Goal: Task Accomplishment & Management: Manage account settings

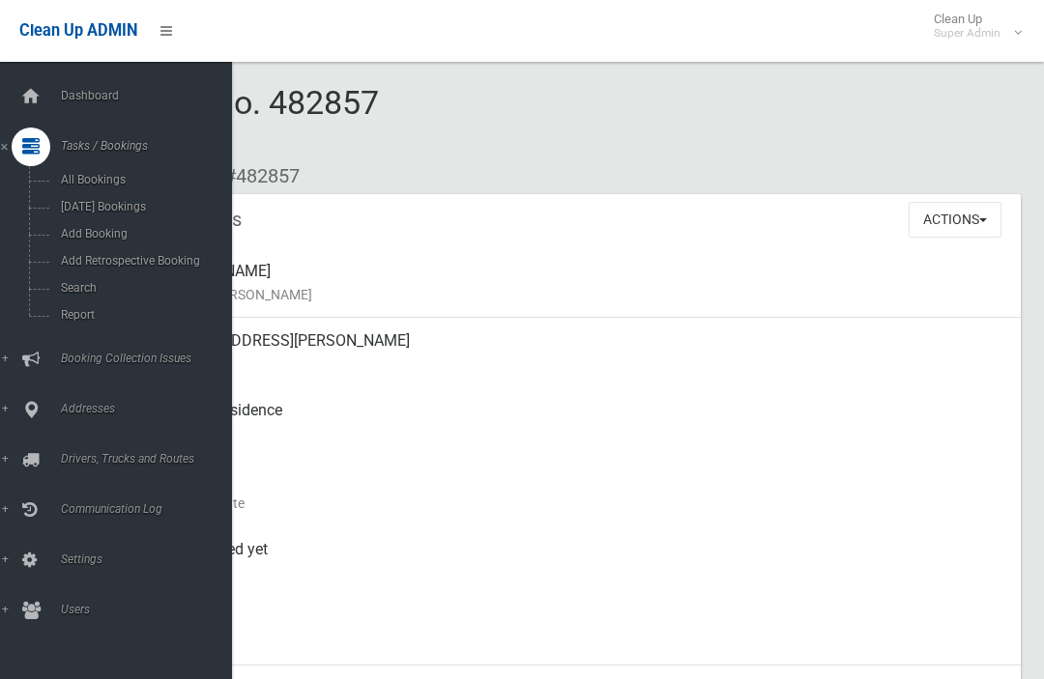
click at [73, 295] on span "Search" at bounding box center [135, 288] width 160 height 14
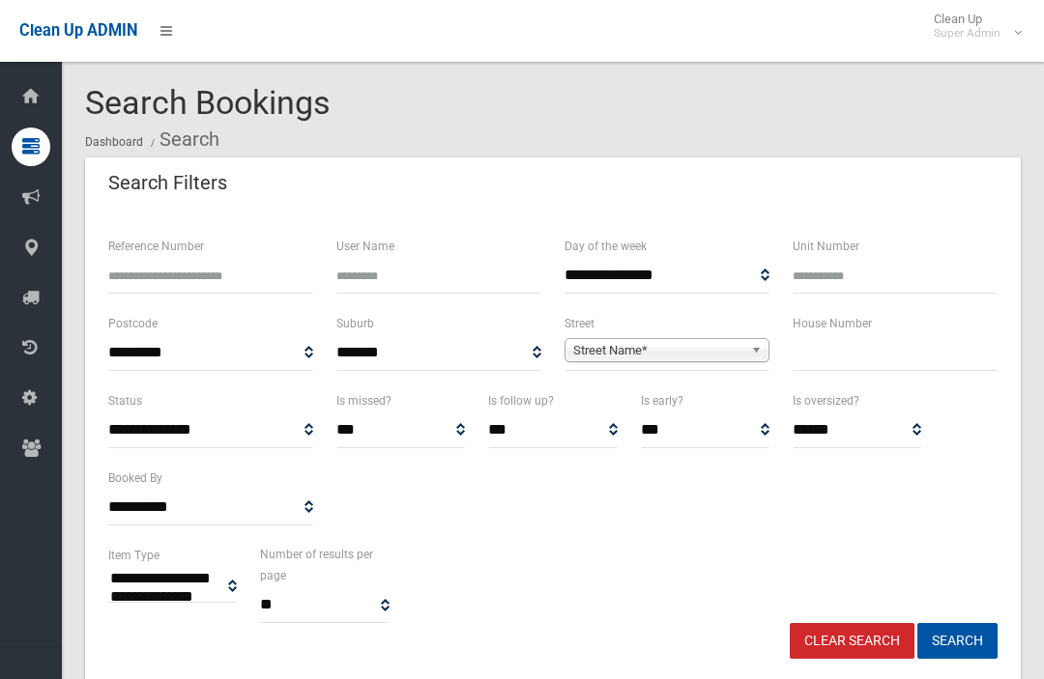
select select
click at [854, 363] on input "text" at bounding box center [894, 353] width 205 height 36
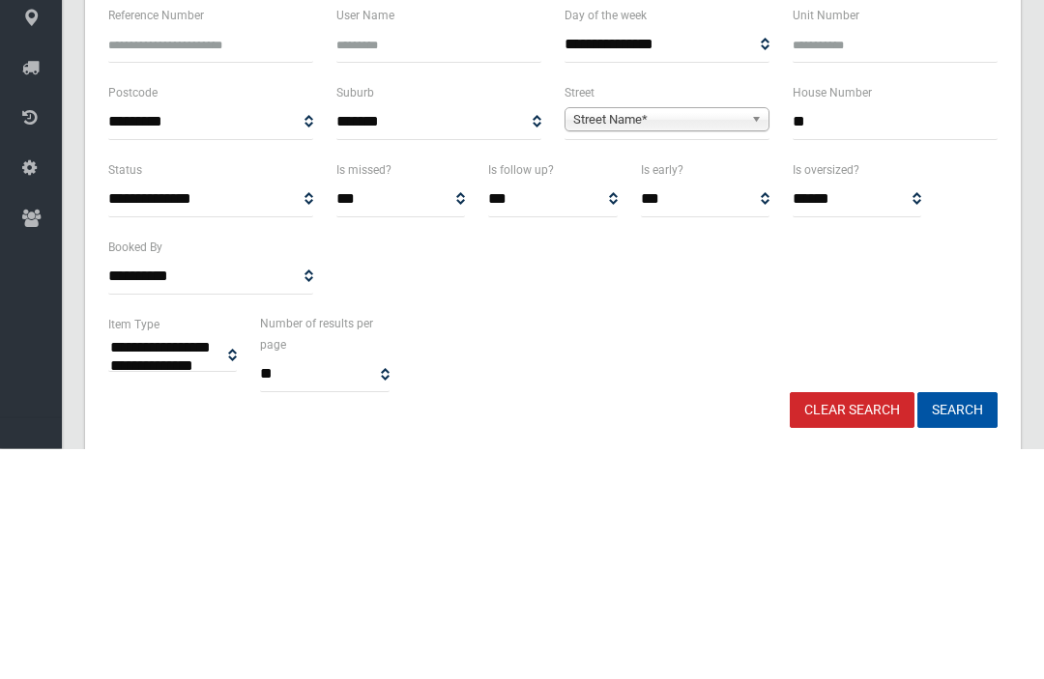
type input "**"
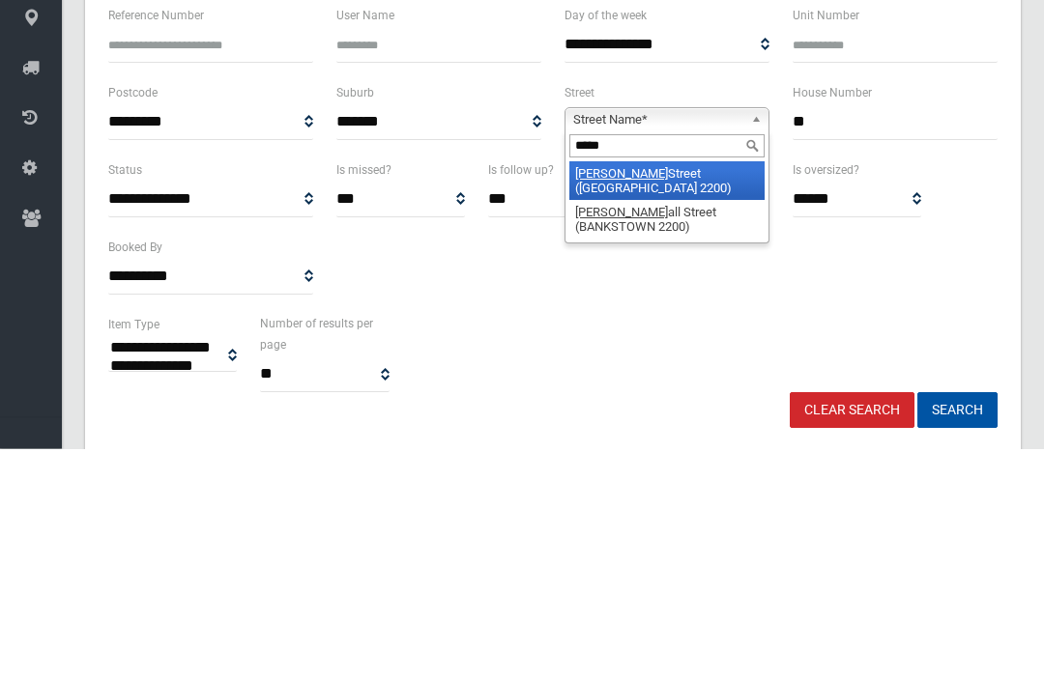
type input "******"
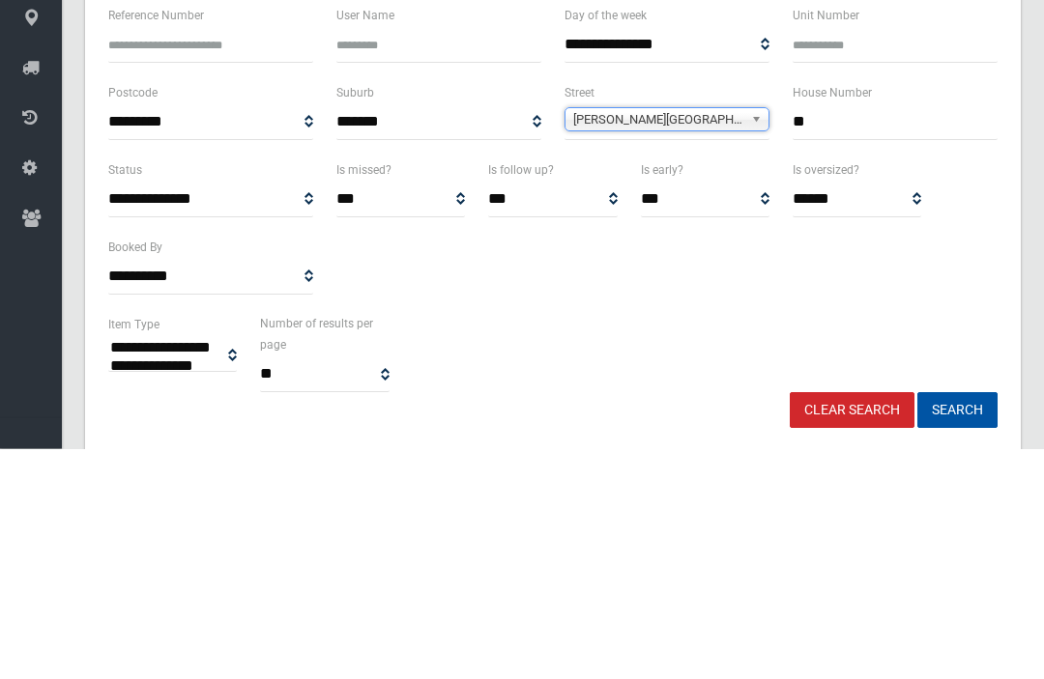
click at [957, 623] on button "Search" at bounding box center [957, 641] width 80 height 36
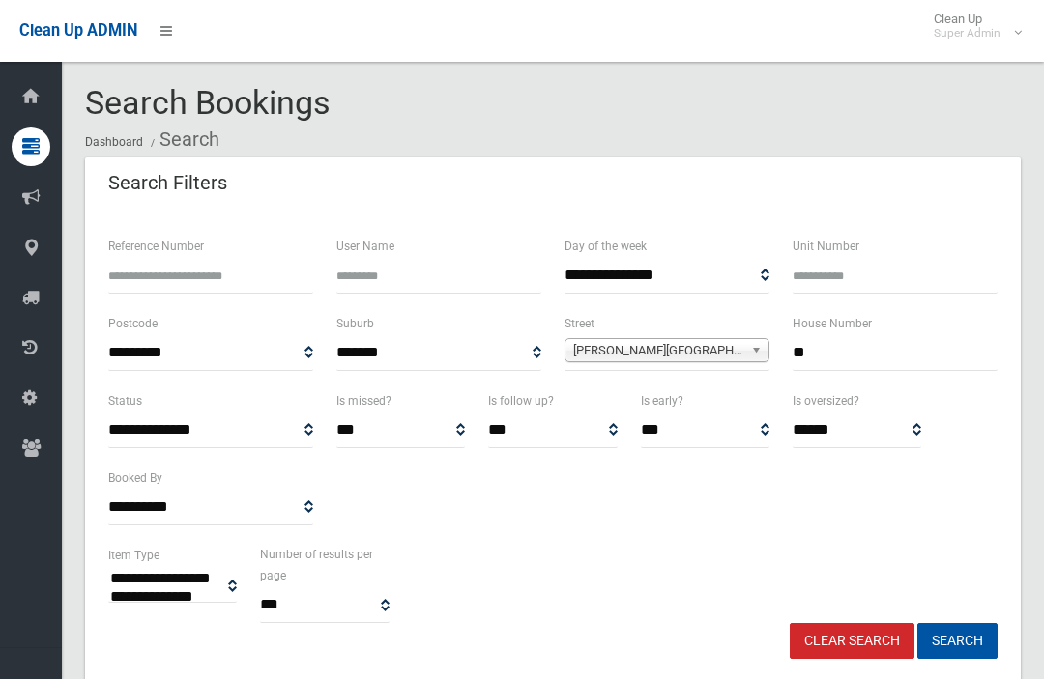
select select
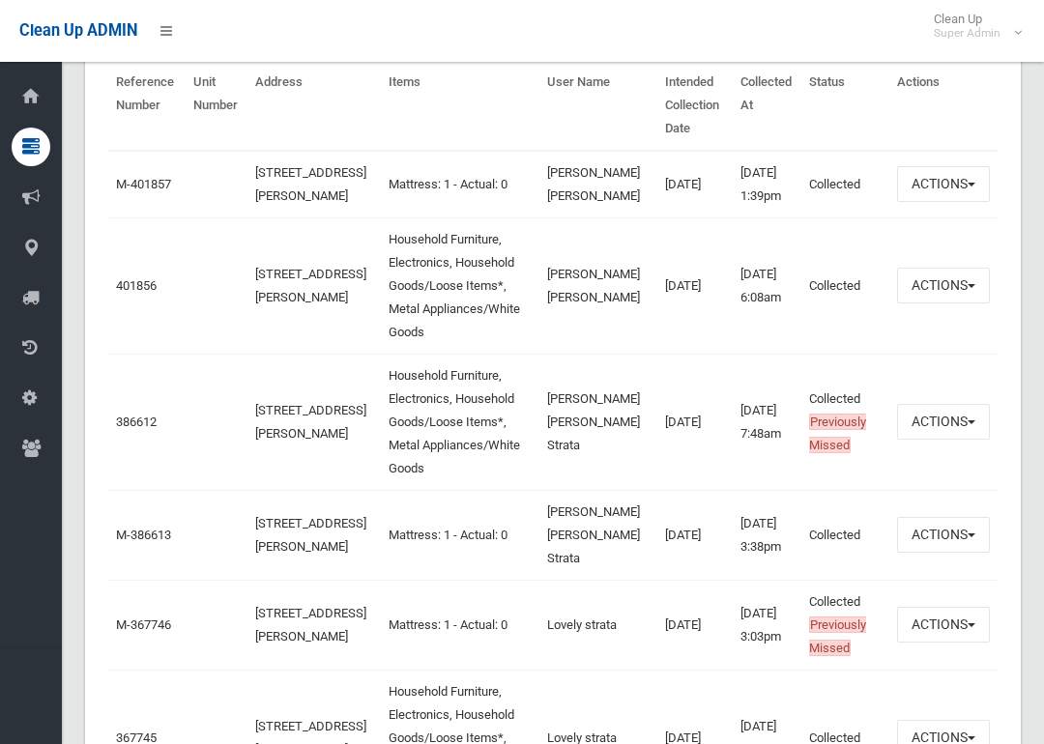
scroll to position [722, 0]
click at [118, 293] on link "401856" at bounding box center [136, 285] width 41 height 14
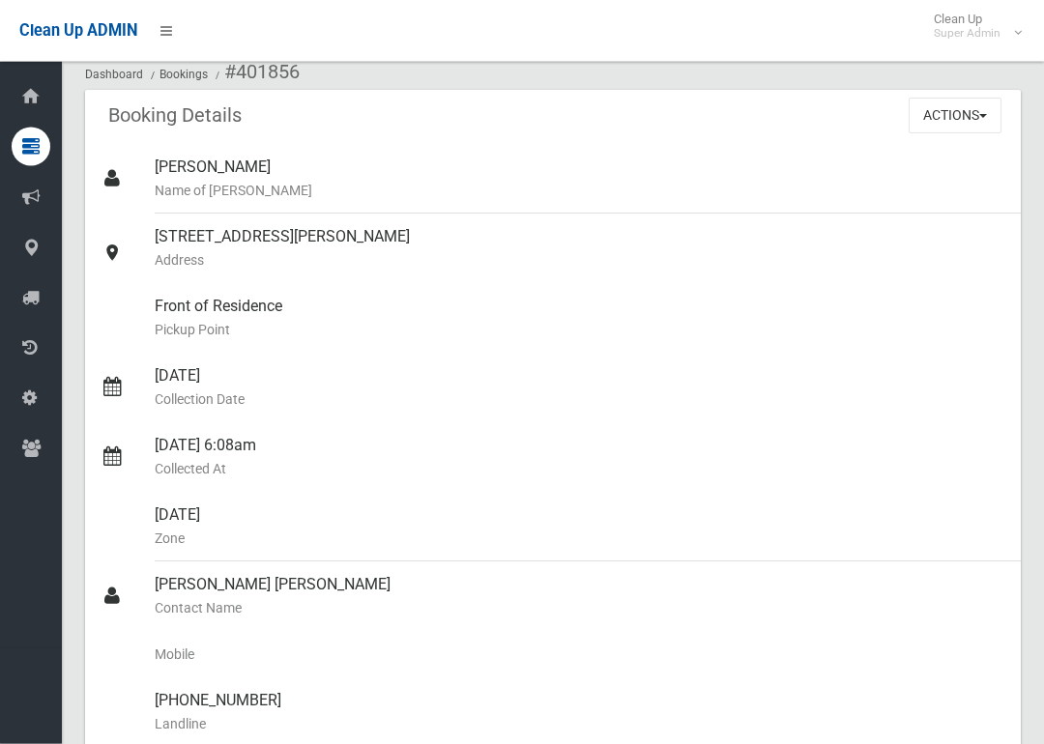
scroll to position [104, 0]
click at [989, 125] on button "Actions" at bounding box center [954, 116] width 93 height 36
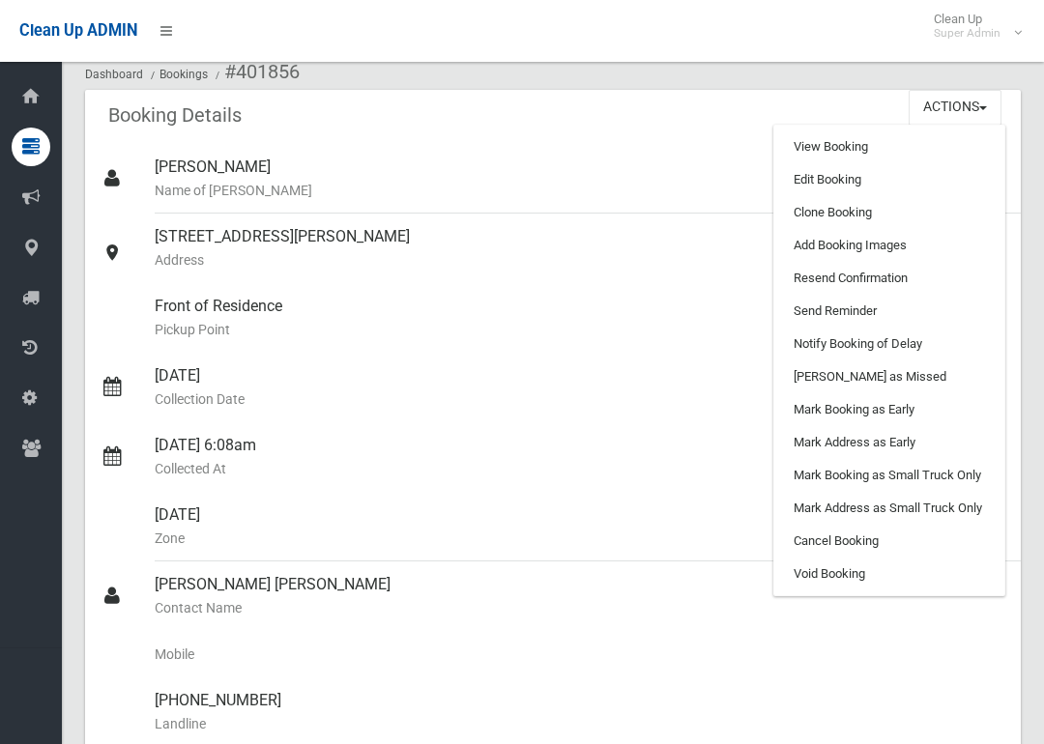
click at [933, 215] on link "Clone Booking" at bounding box center [889, 212] width 230 height 33
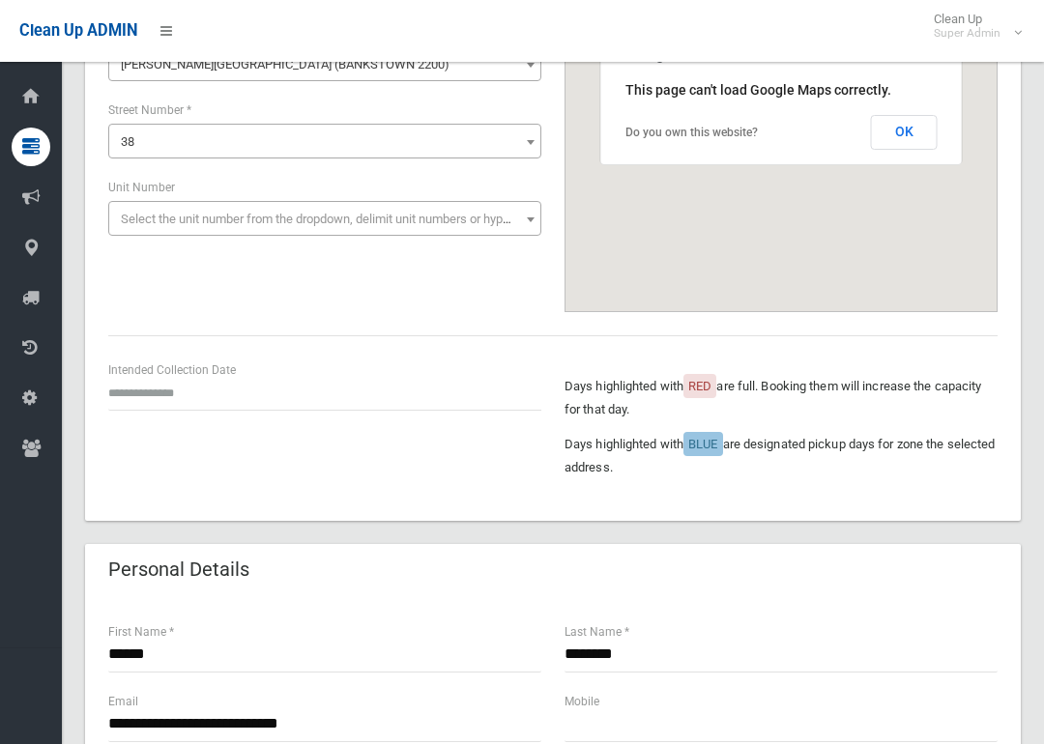
scroll to position [217, 0]
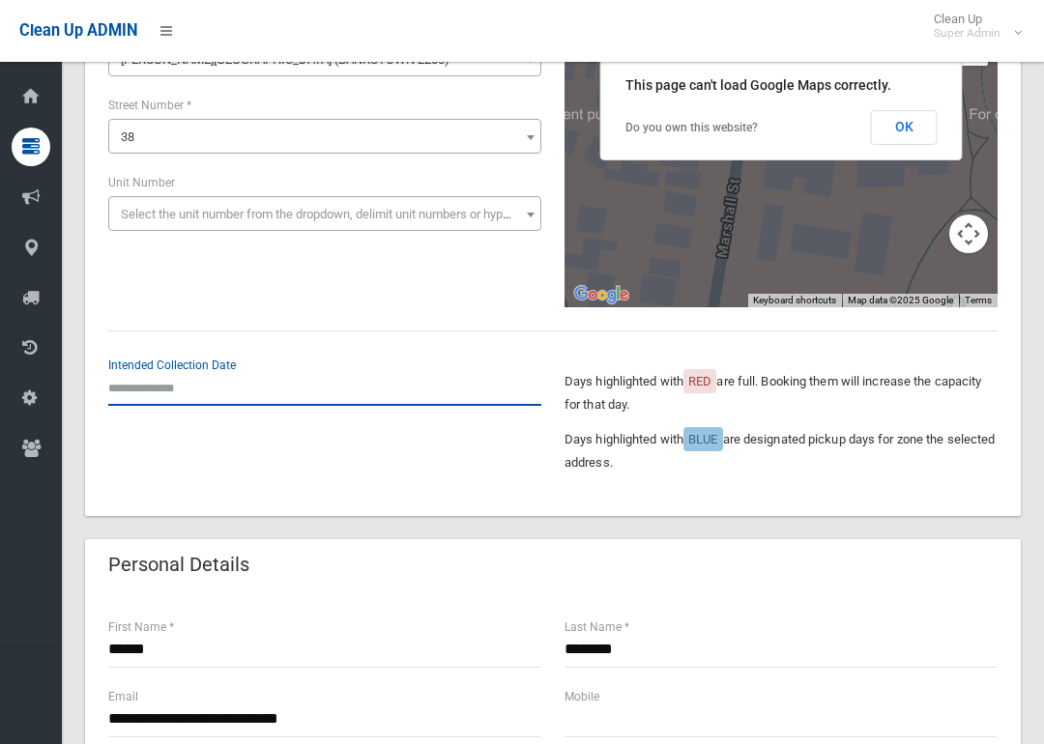
click at [131, 384] on input "text" at bounding box center [324, 388] width 433 height 36
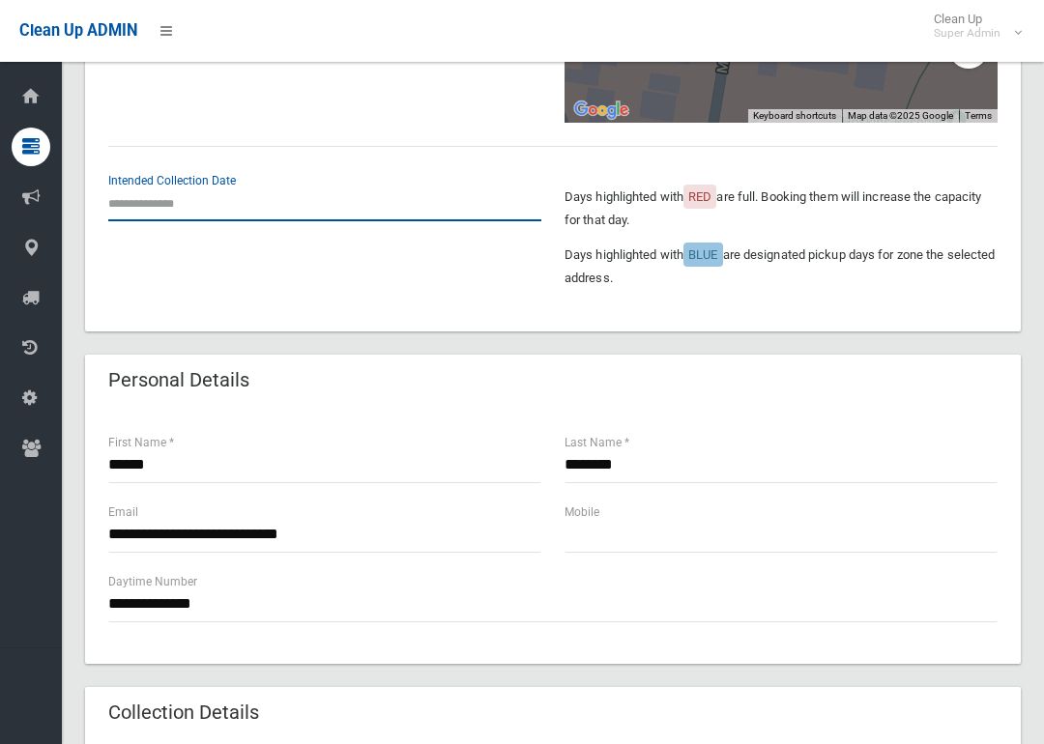
click at [129, 201] on input "text" at bounding box center [324, 204] width 433 height 36
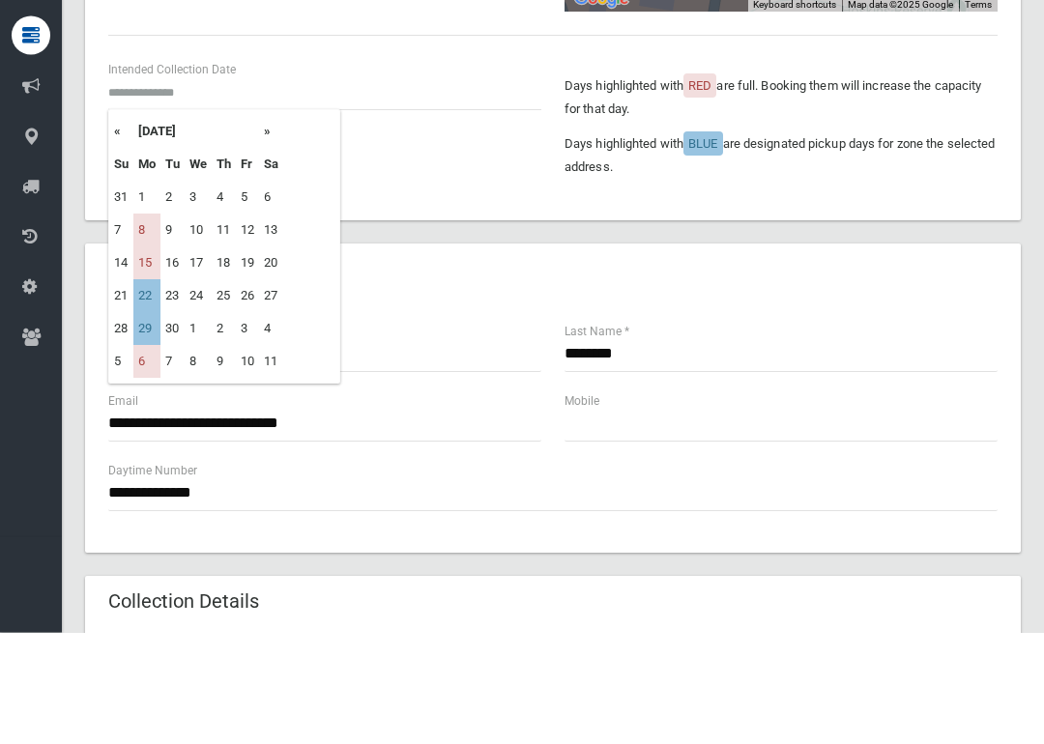
click at [147, 326] on td "8" at bounding box center [146, 342] width 27 height 33
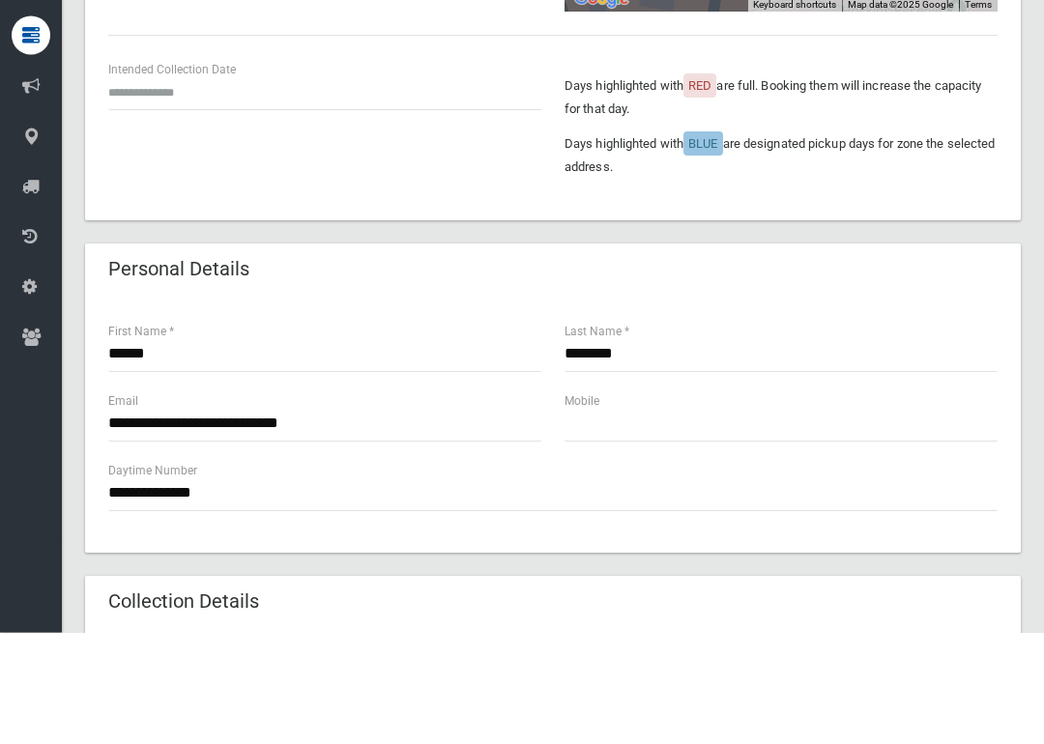
type input "**********"
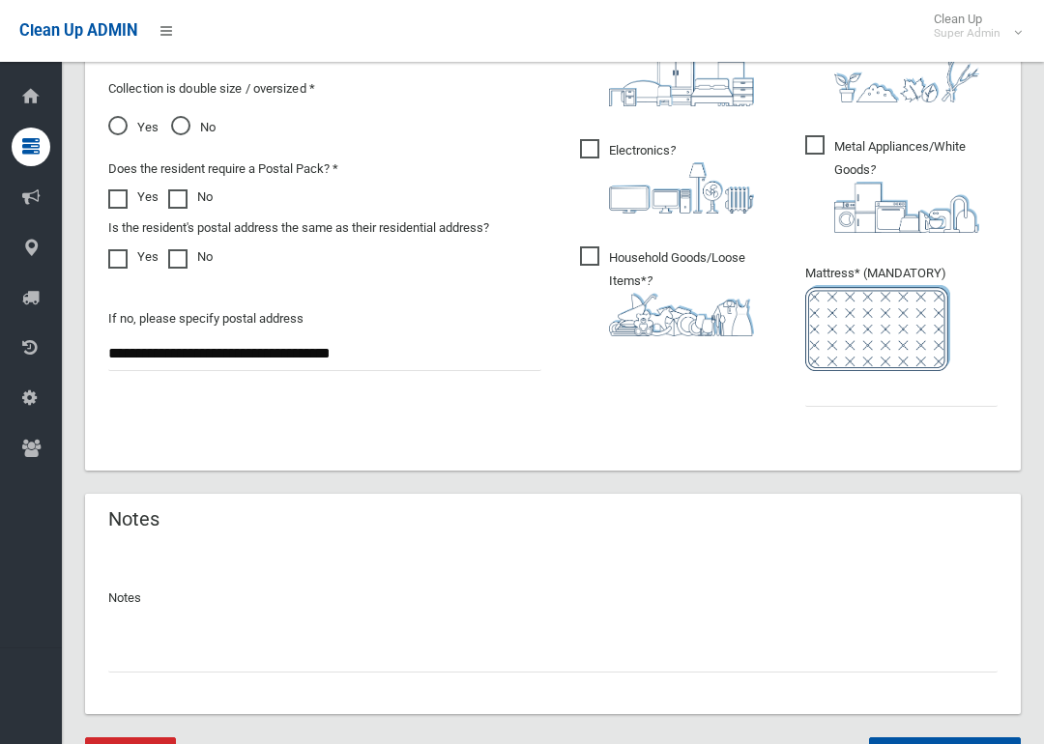
scroll to position [1175, 0]
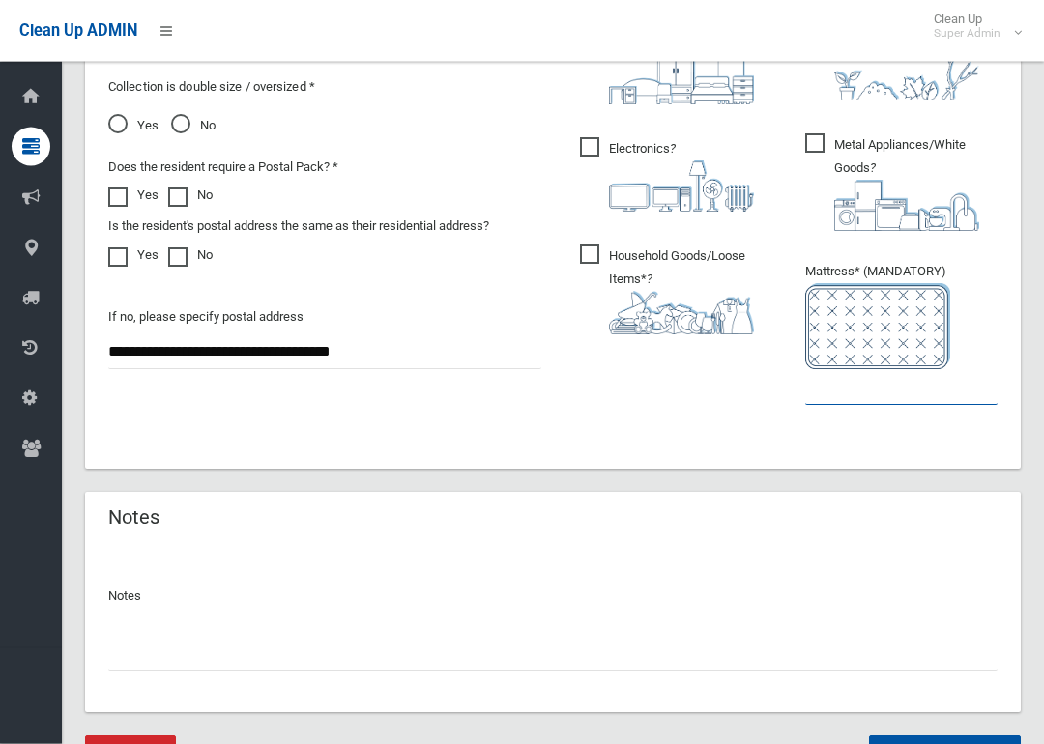
click at [929, 389] on input "text" at bounding box center [901, 388] width 192 height 36
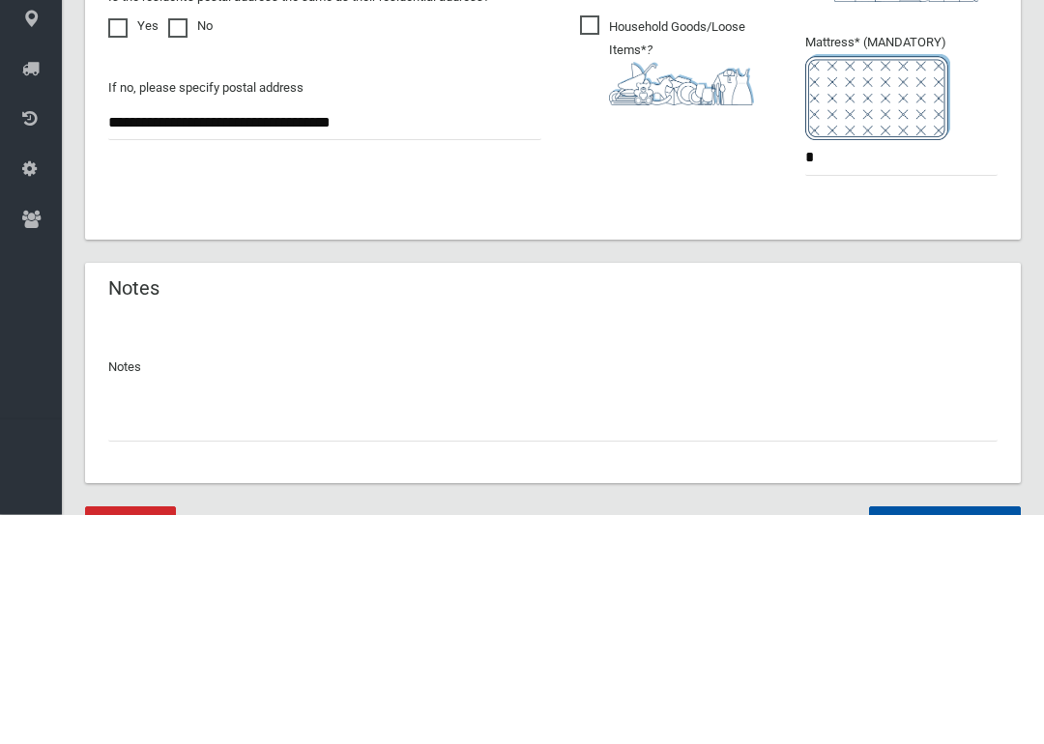
scroll to position [1269, 0]
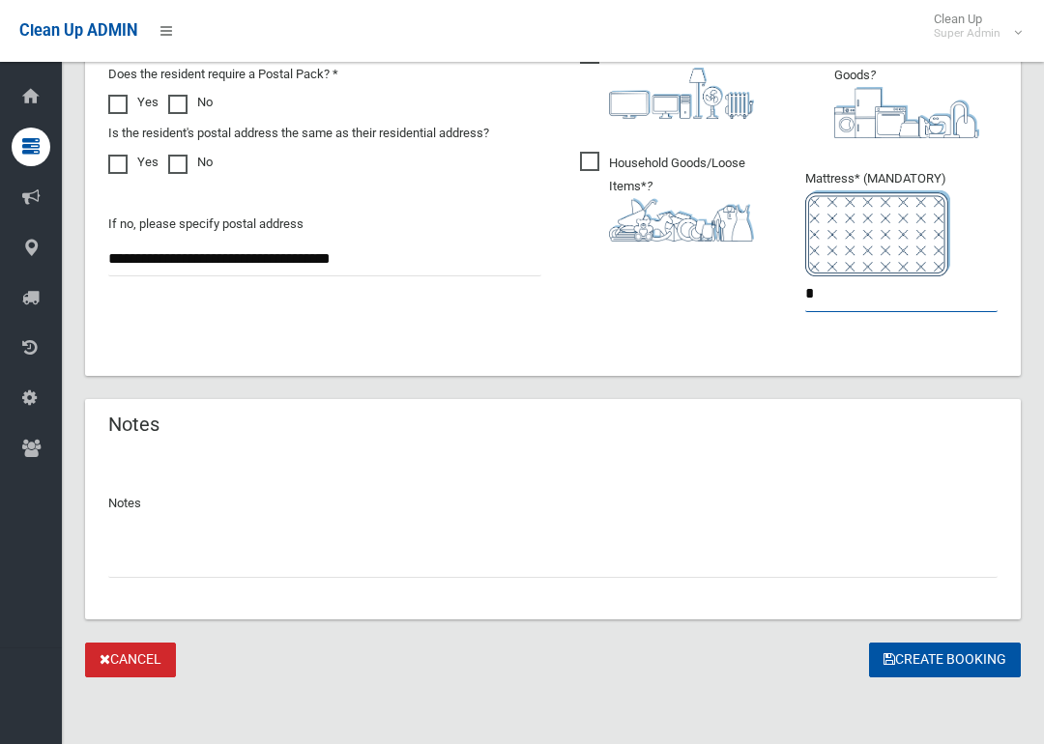
type input "*"
click at [967, 653] on button "Create Booking" at bounding box center [945, 661] width 152 height 36
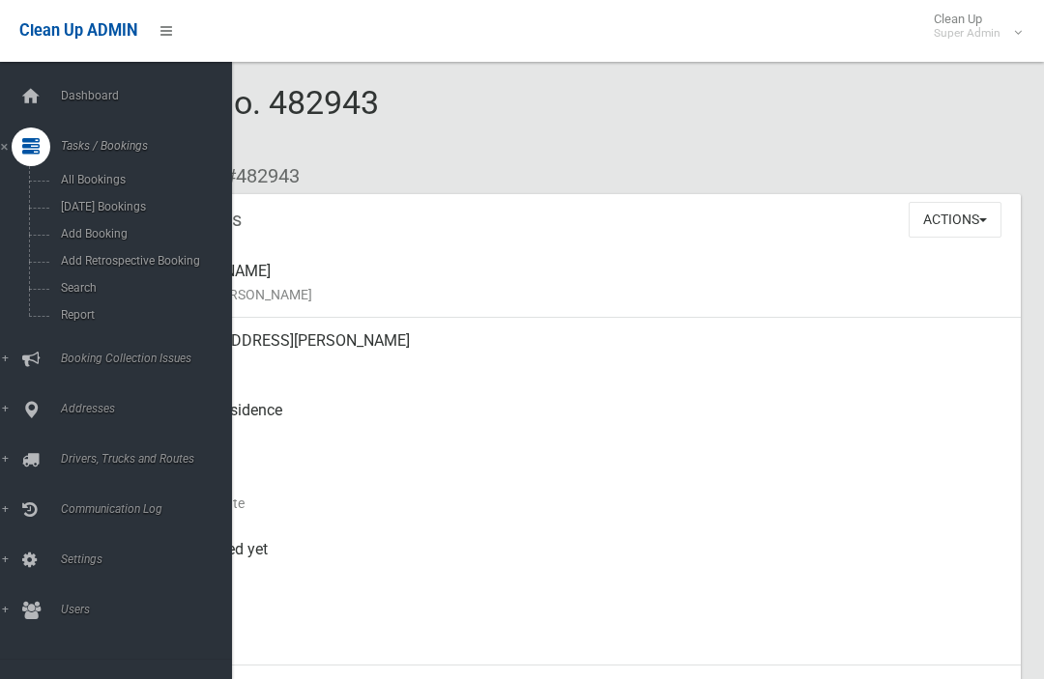
click at [63, 289] on span "Search" at bounding box center [135, 288] width 160 height 14
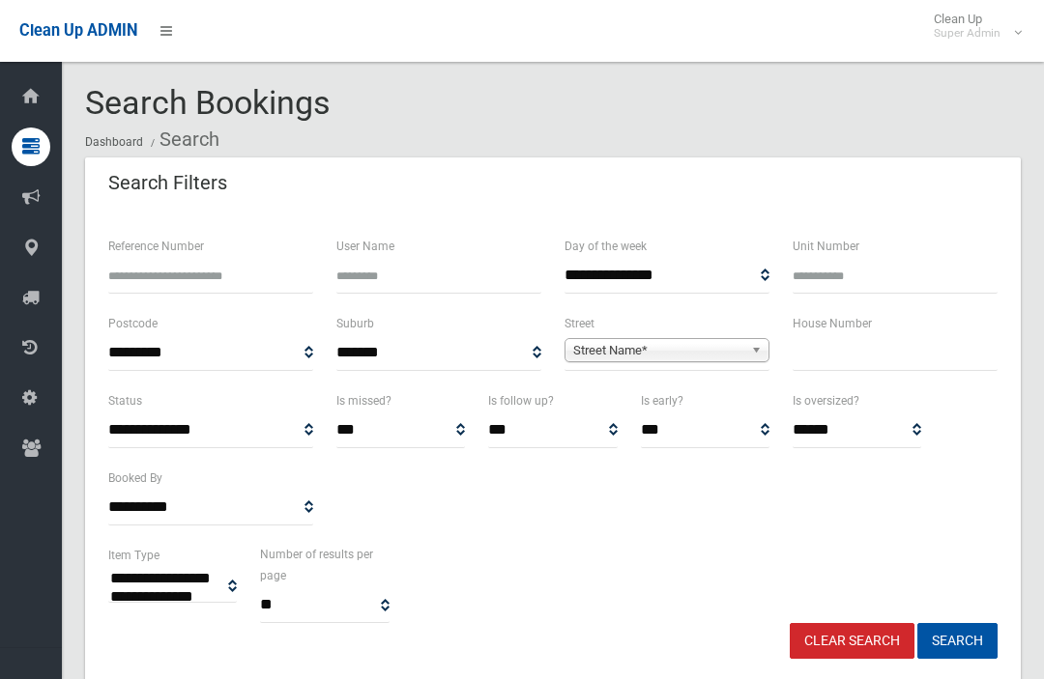
select select
click at [901, 365] on input "text" at bounding box center [894, 353] width 205 height 36
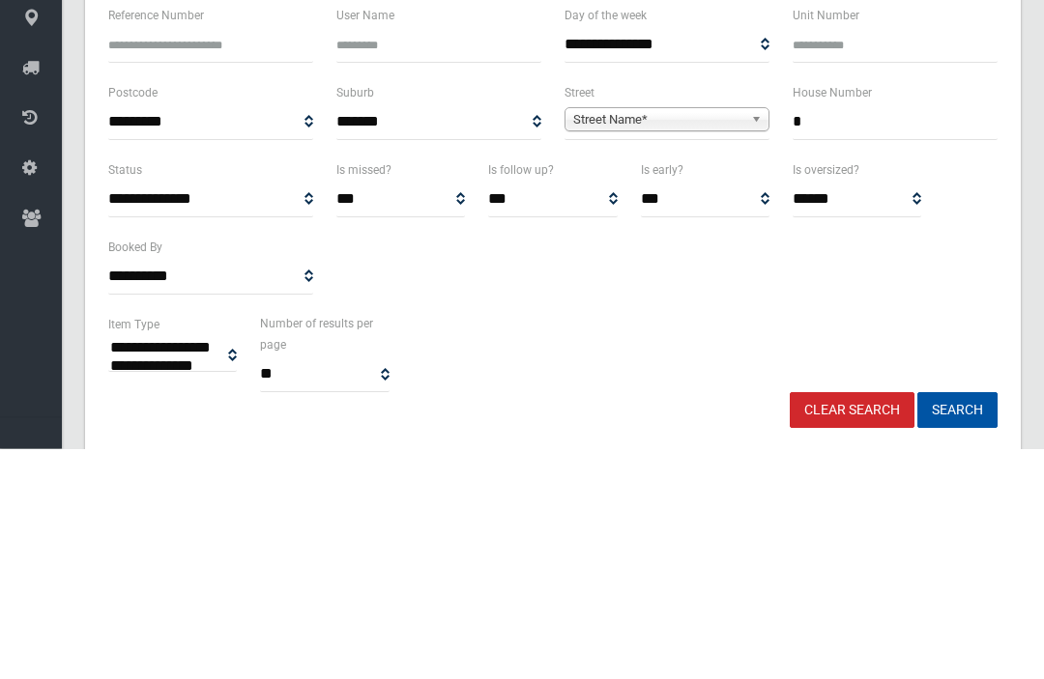
type input "*"
click at [660, 339] on span "Street Name*" at bounding box center [658, 350] width 170 height 23
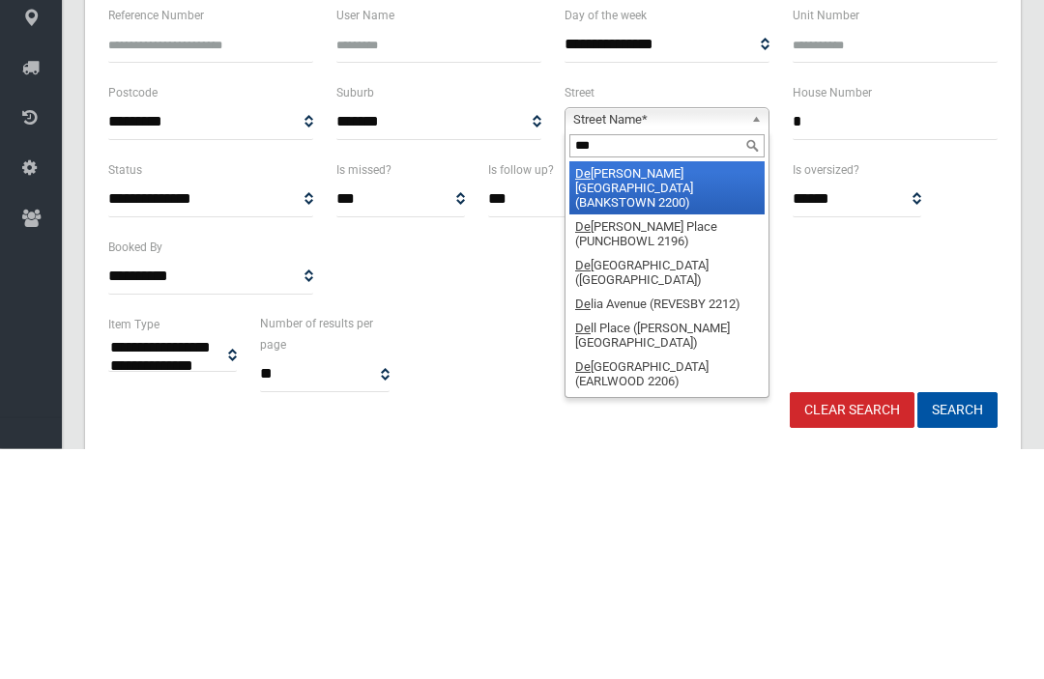
type input "****"
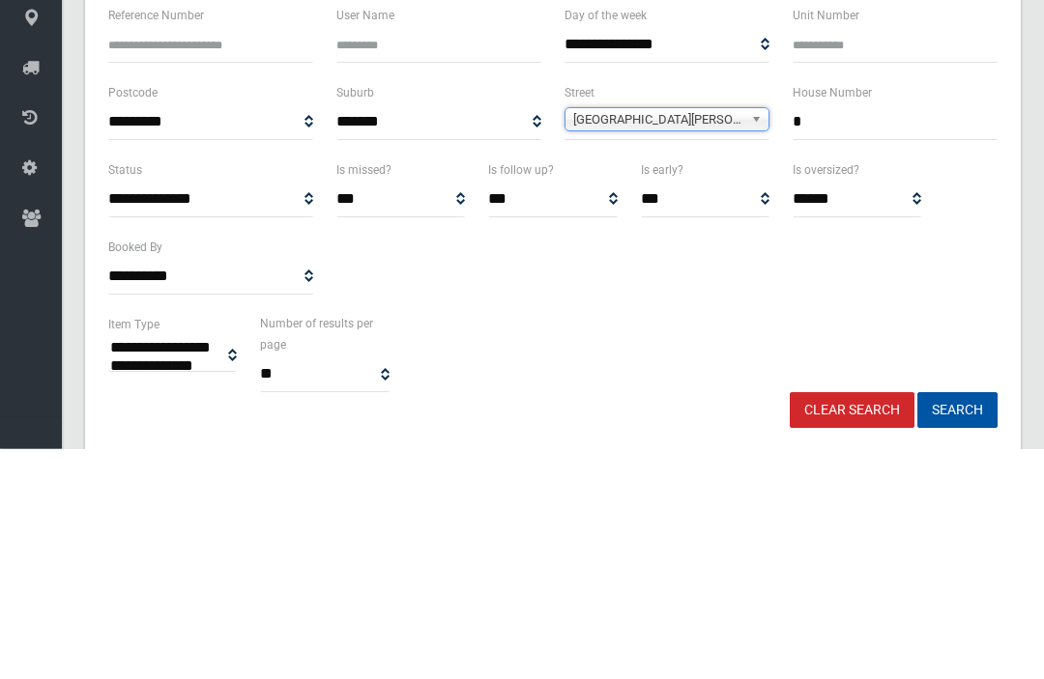
click at [957, 623] on button "Search" at bounding box center [957, 641] width 80 height 36
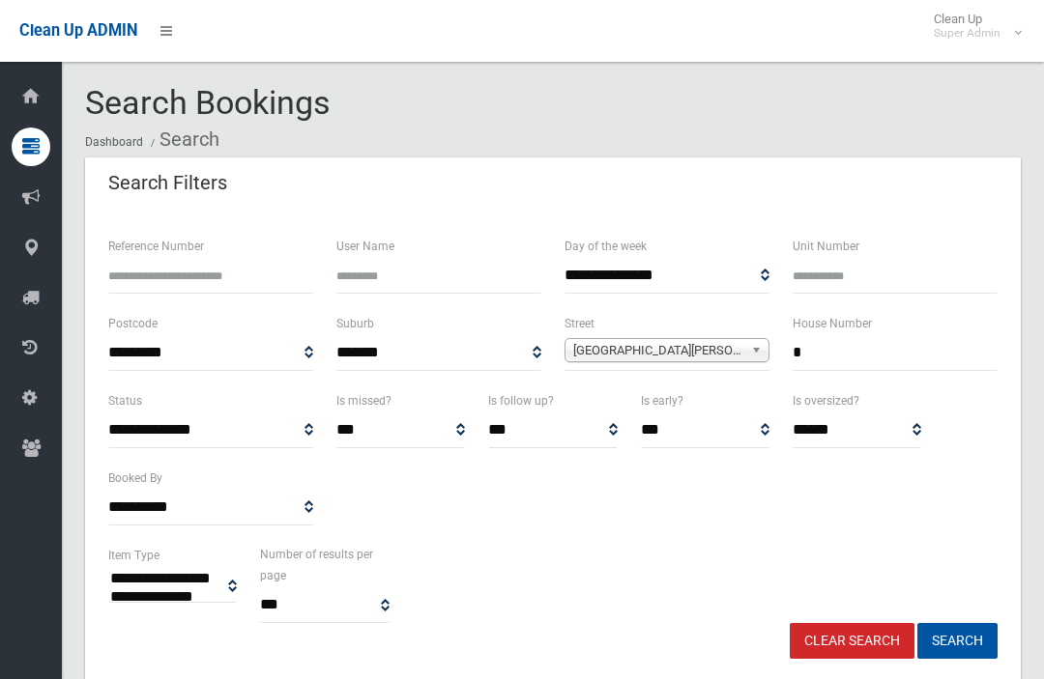
select select
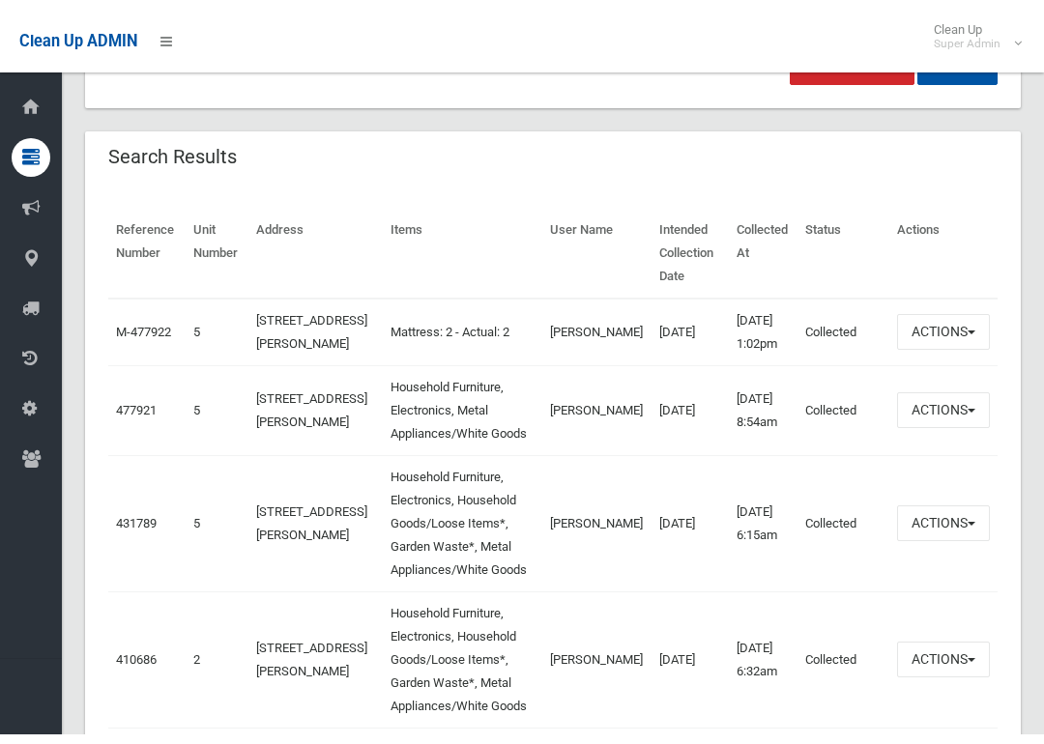
scroll to position [586, 0]
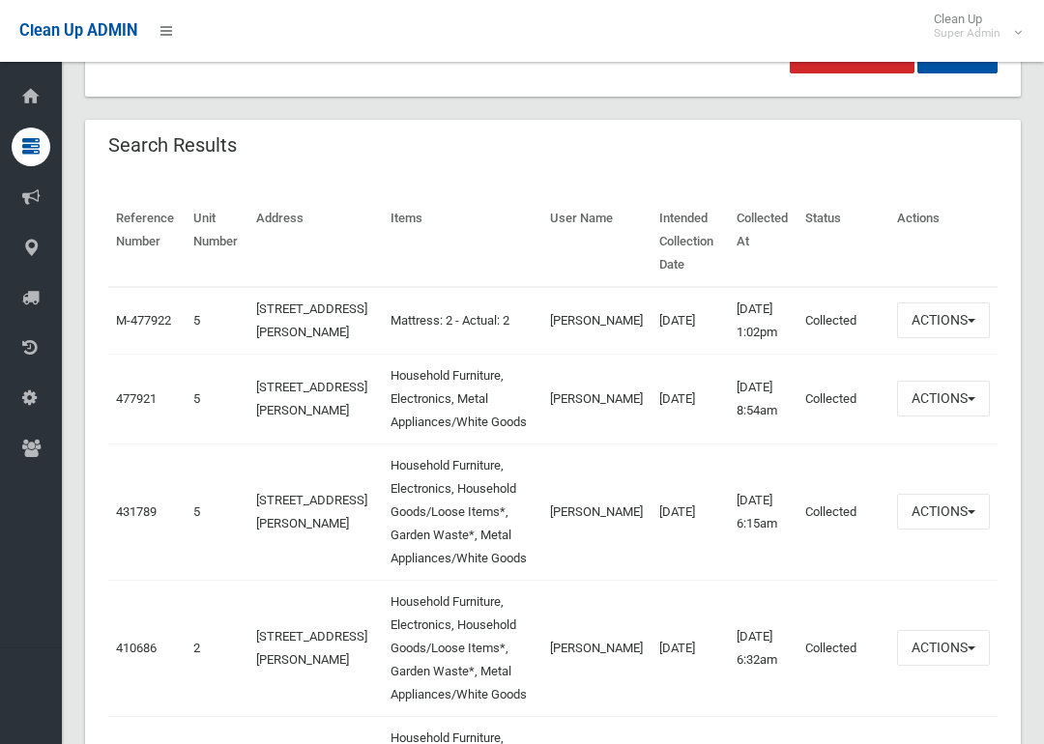
click at [135, 406] on link "477921" at bounding box center [136, 398] width 41 height 14
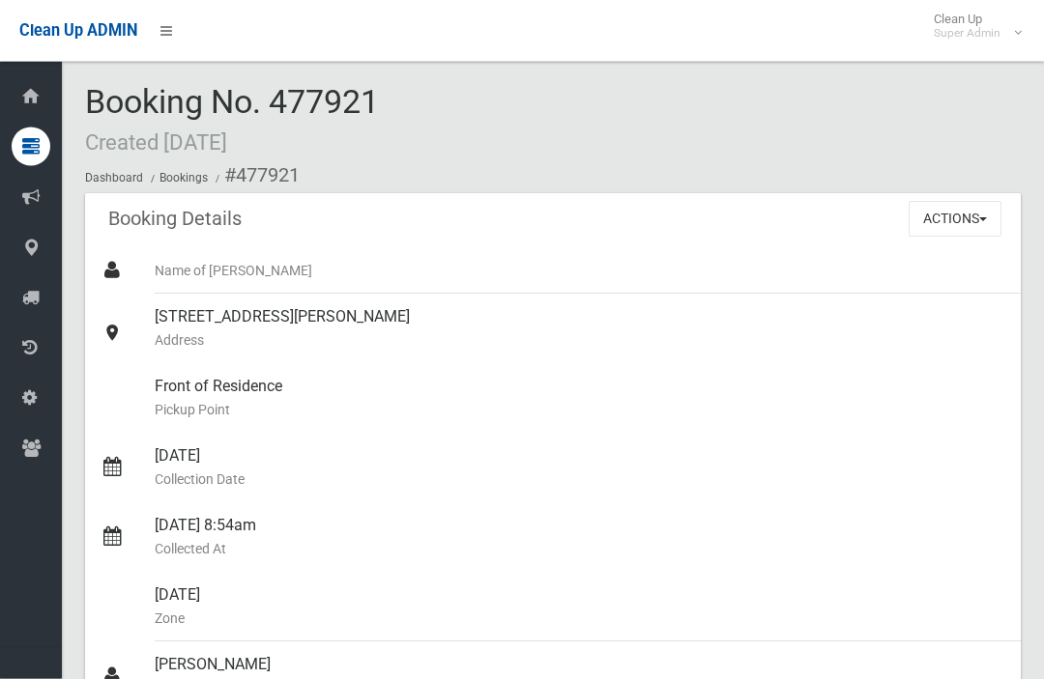
scroll to position [1, 0]
click at [969, 229] on button "Actions" at bounding box center [954, 219] width 93 height 36
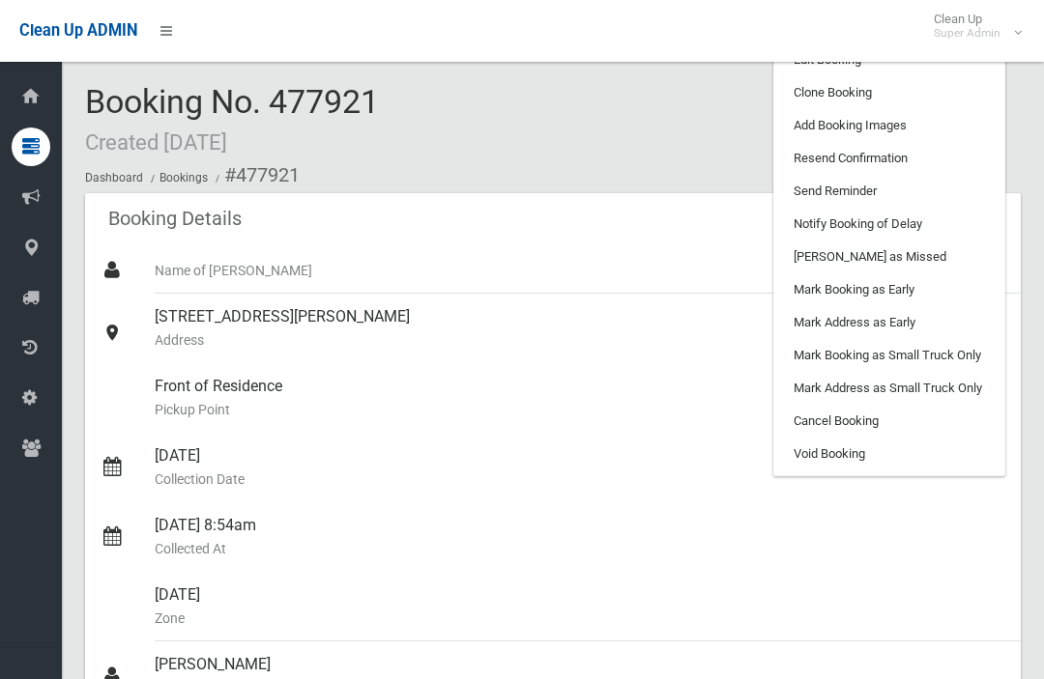
click at [913, 252] on link "[PERSON_NAME] as Missed" at bounding box center [889, 257] width 230 height 33
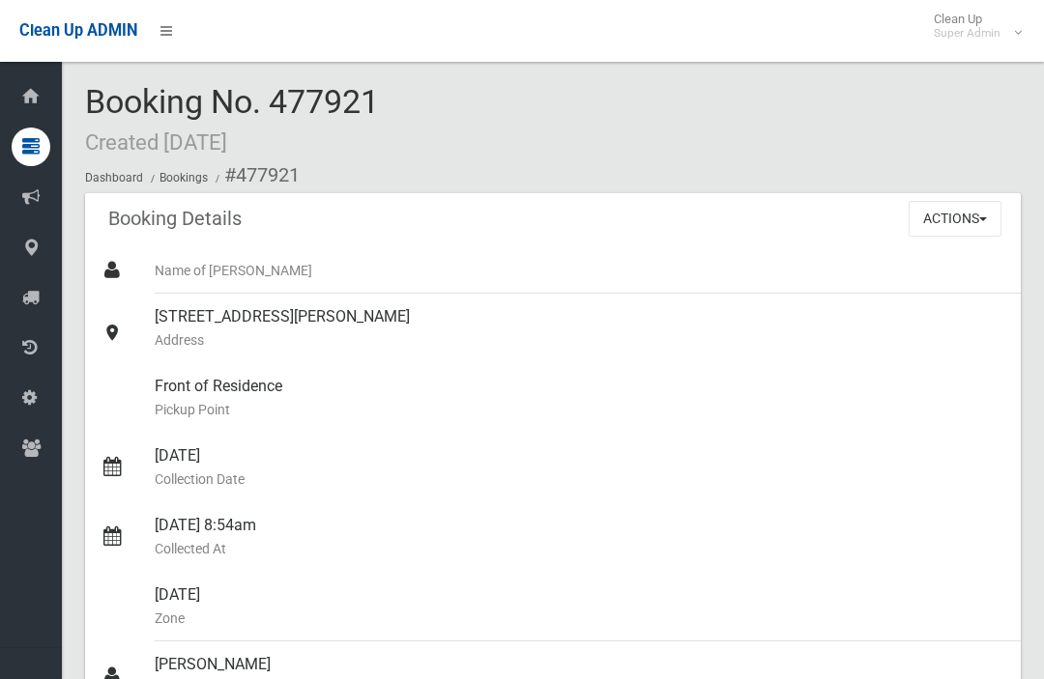
click at [953, 233] on button "Actions" at bounding box center [954, 219] width 93 height 36
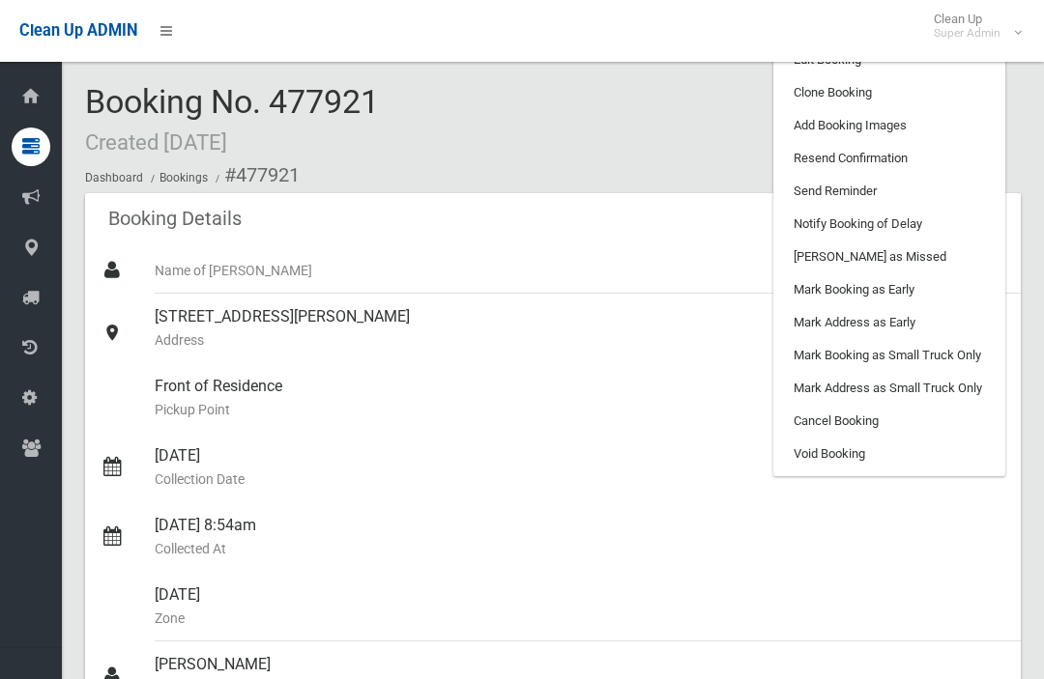
scroll to position [0, 0]
click at [940, 68] on link "Edit Booking" at bounding box center [889, 60] width 230 height 33
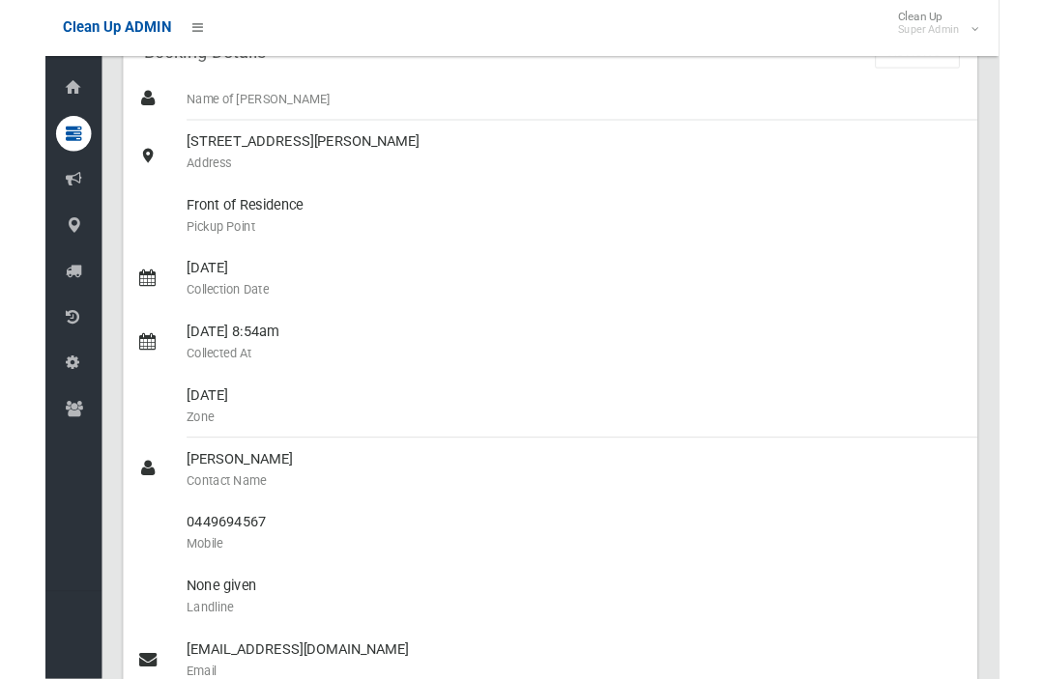
scroll to position [168, 0]
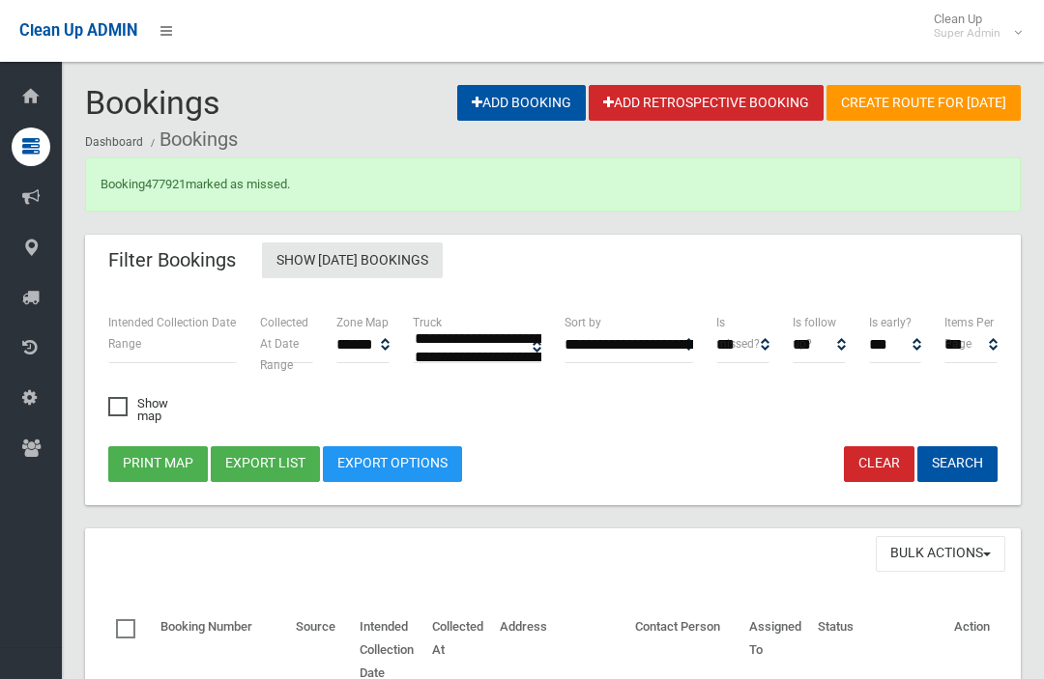
select select
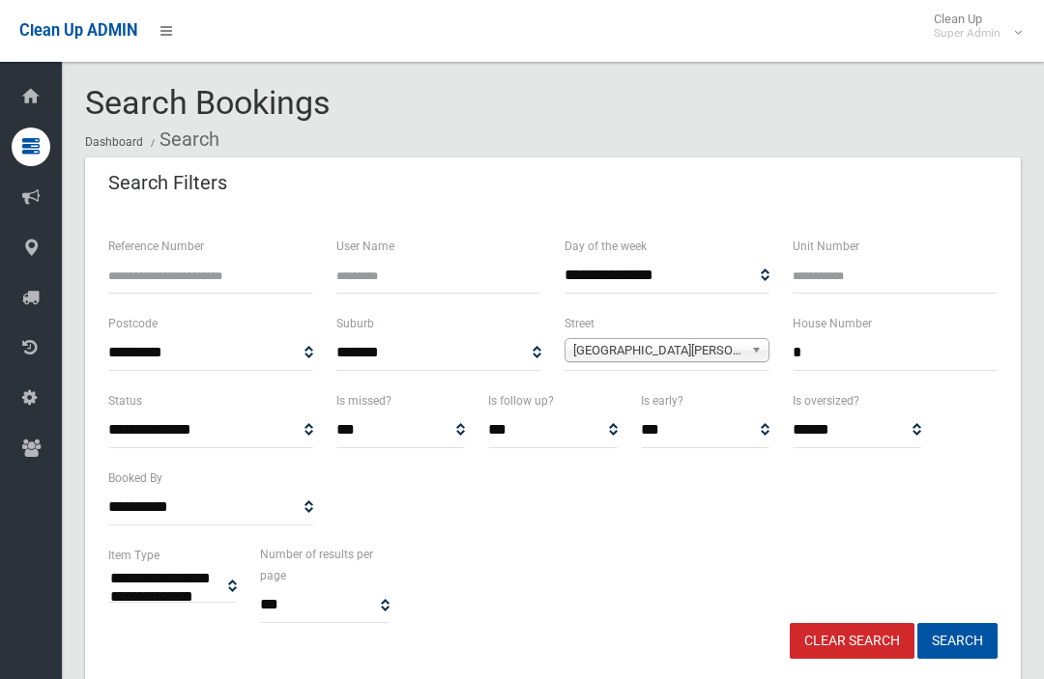
select select
click at [886, 349] on input "*" at bounding box center [894, 353] width 205 height 36
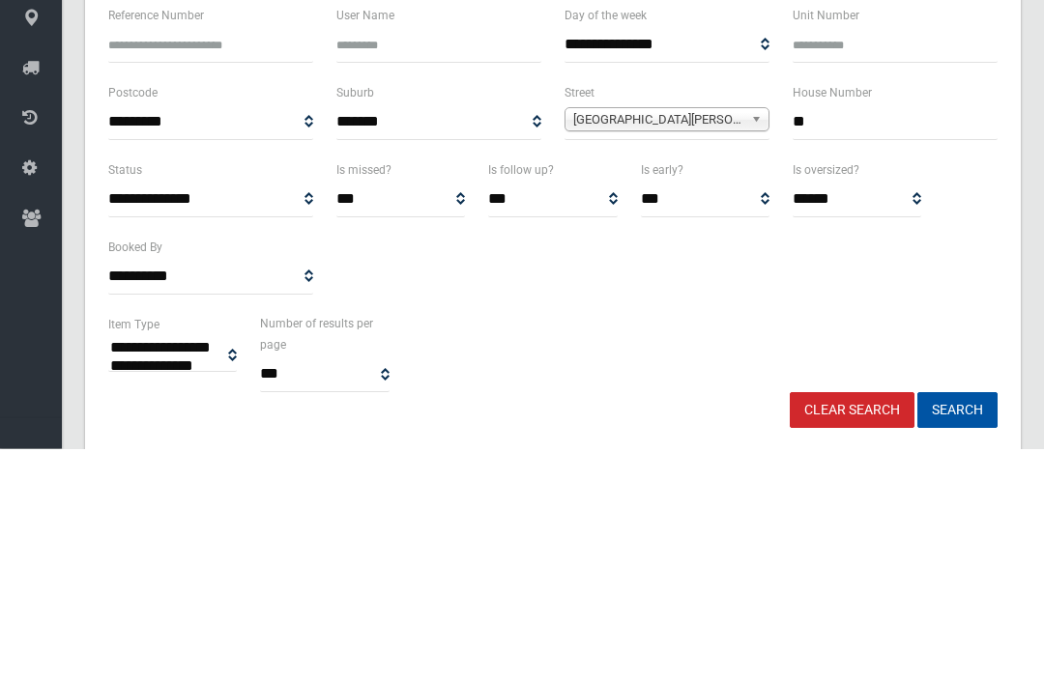
type input "**"
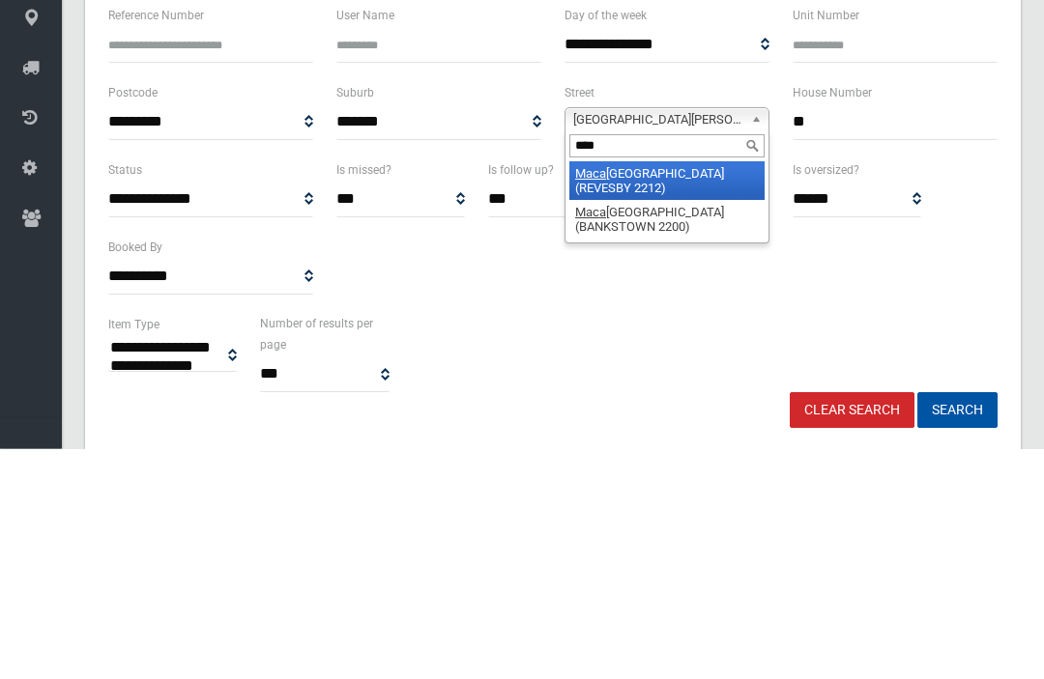
type input "*****"
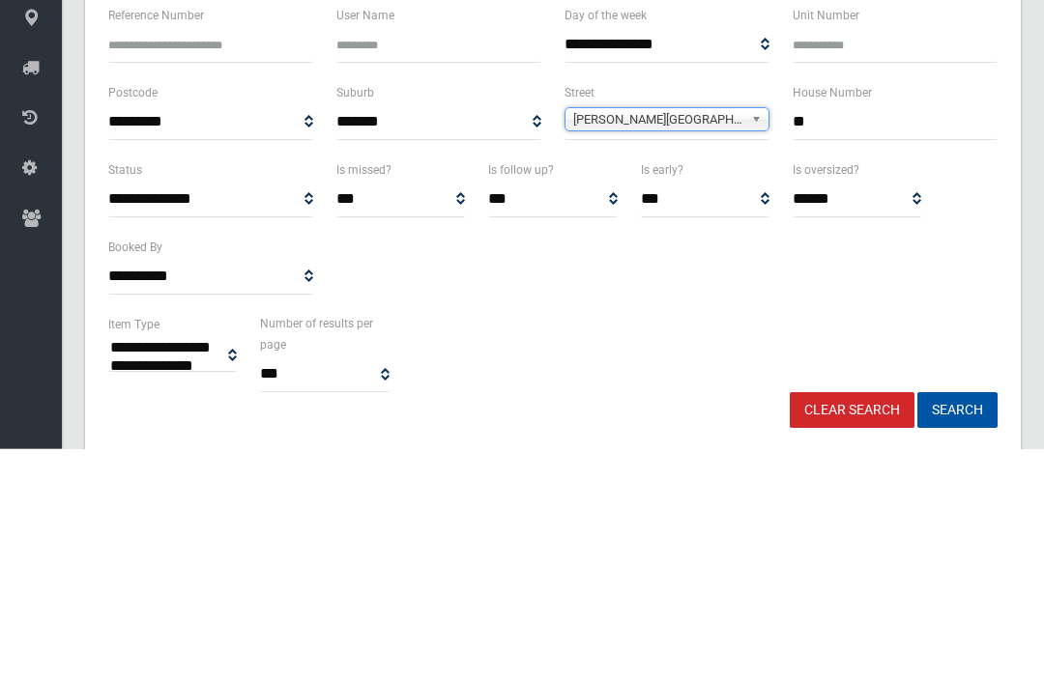
click at [957, 623] on button "Search" at bounding box center [957, 641] width 80 height 36
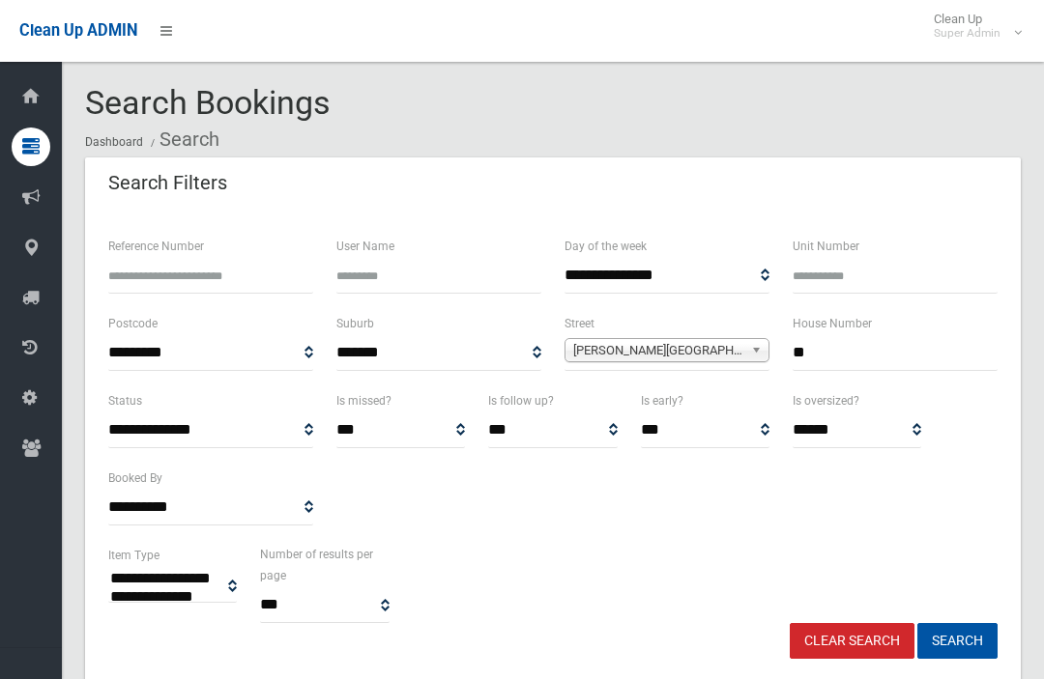
select select
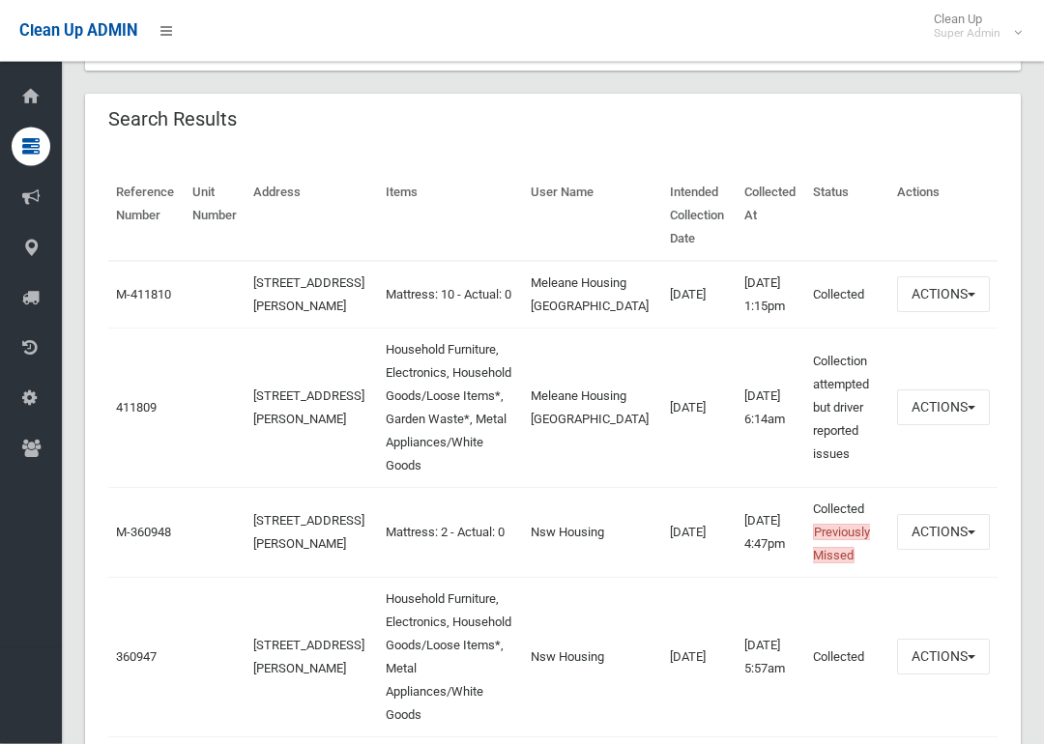
scroll to position [612, 0]
click at [133, 415] on link "411809" at bounding box center [136, 407] width 41 height 14
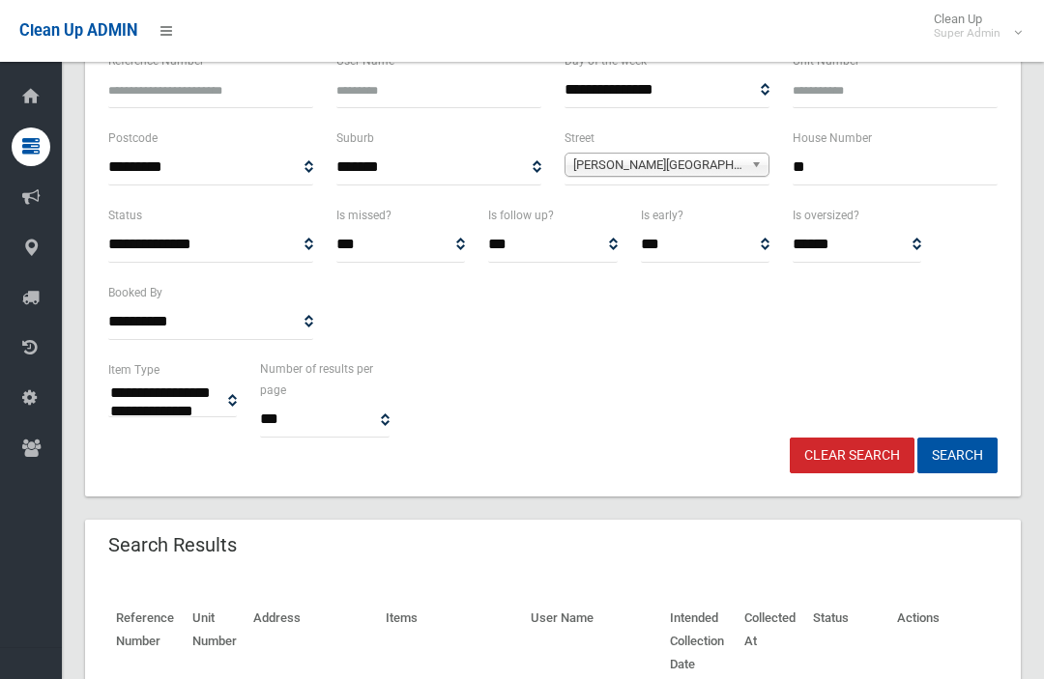
scroll to position [0, 0]
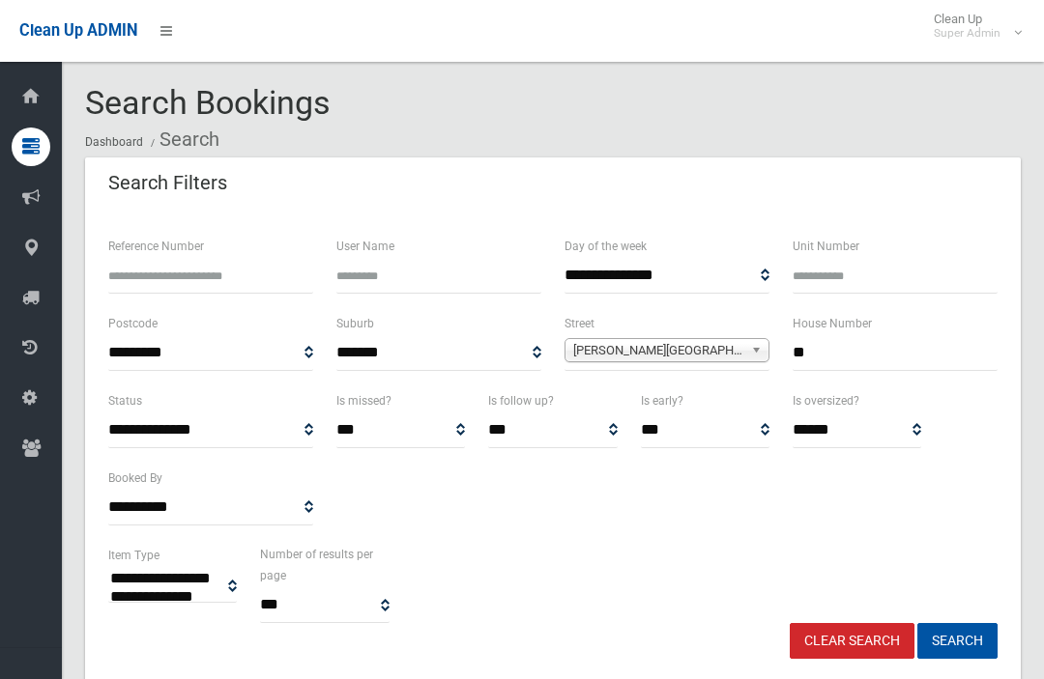
click at [902, 355] on input "**" at bounding box center [894, 353] width 205 height 36
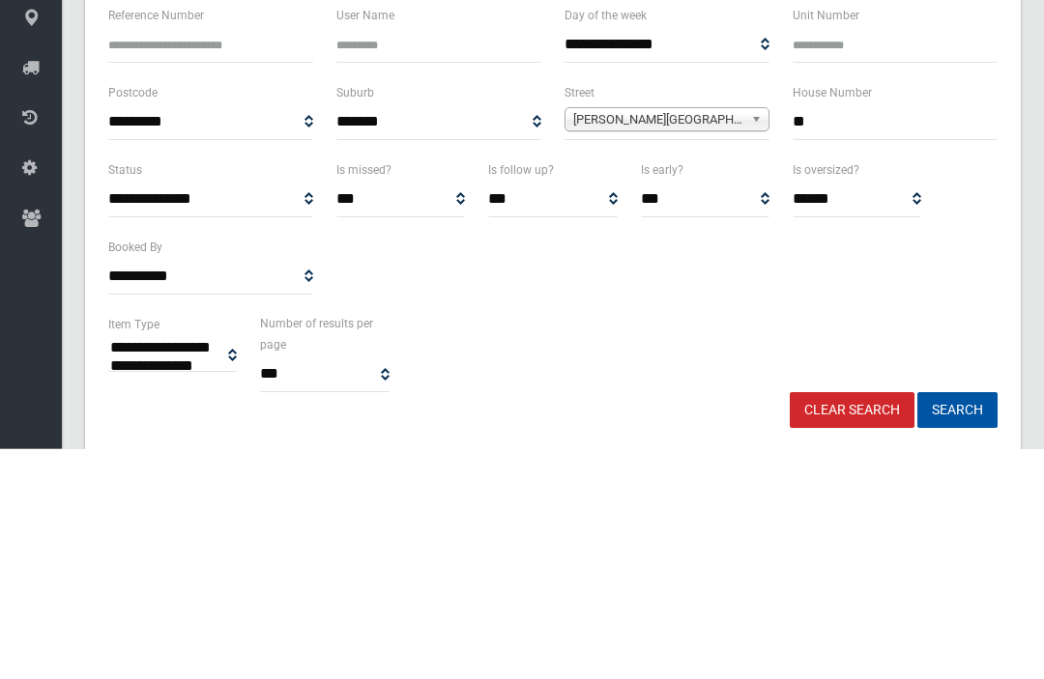
type input "*"
type input "**"
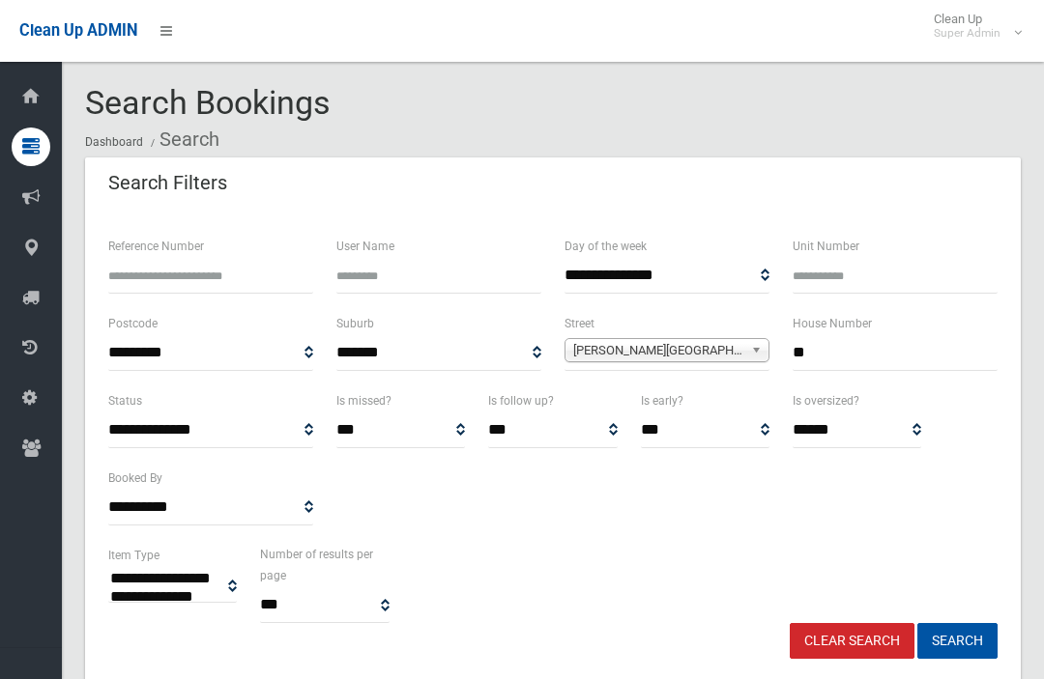
select select
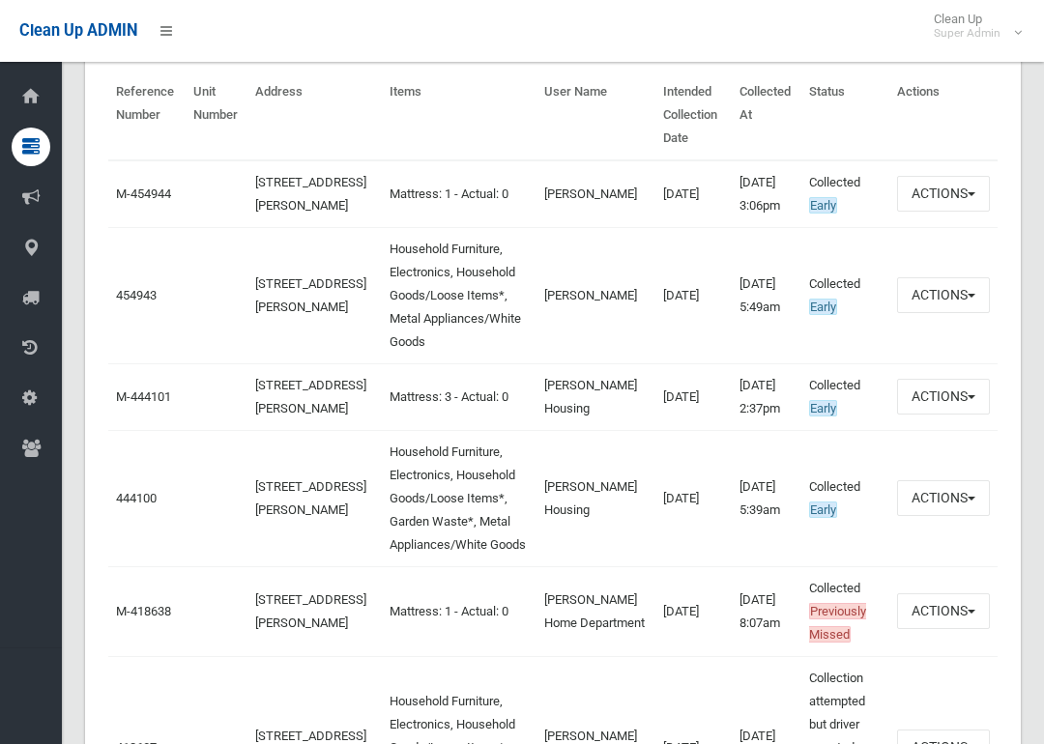
scroll to position [722, 0]
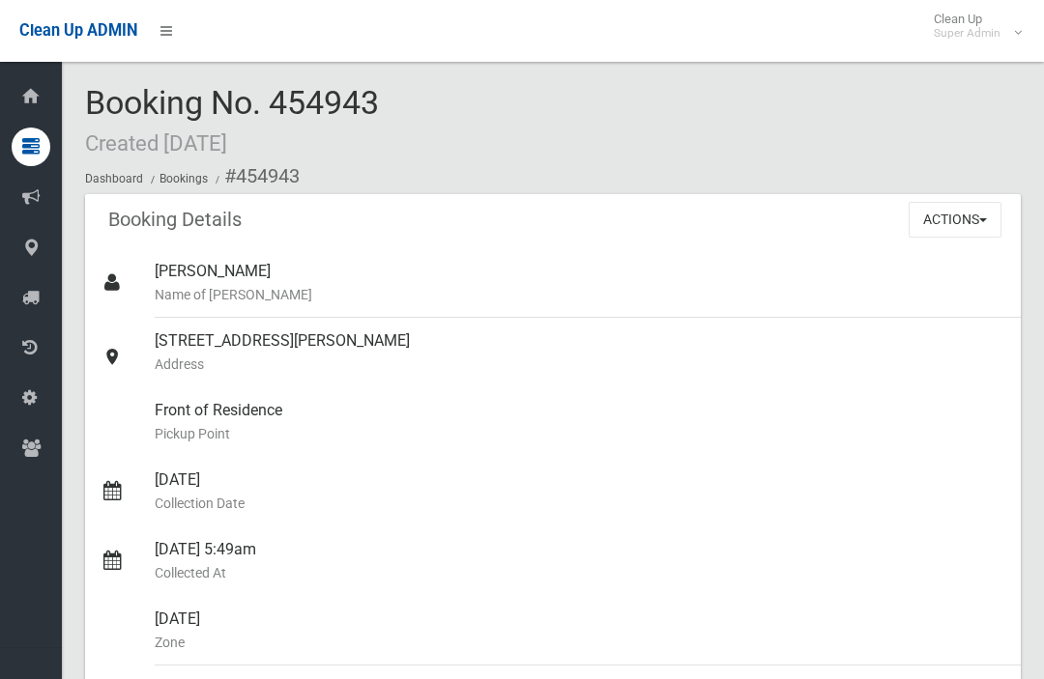
click at [966, 227] on button "Actions" at bounding box center [954, 220] width 93 height 36
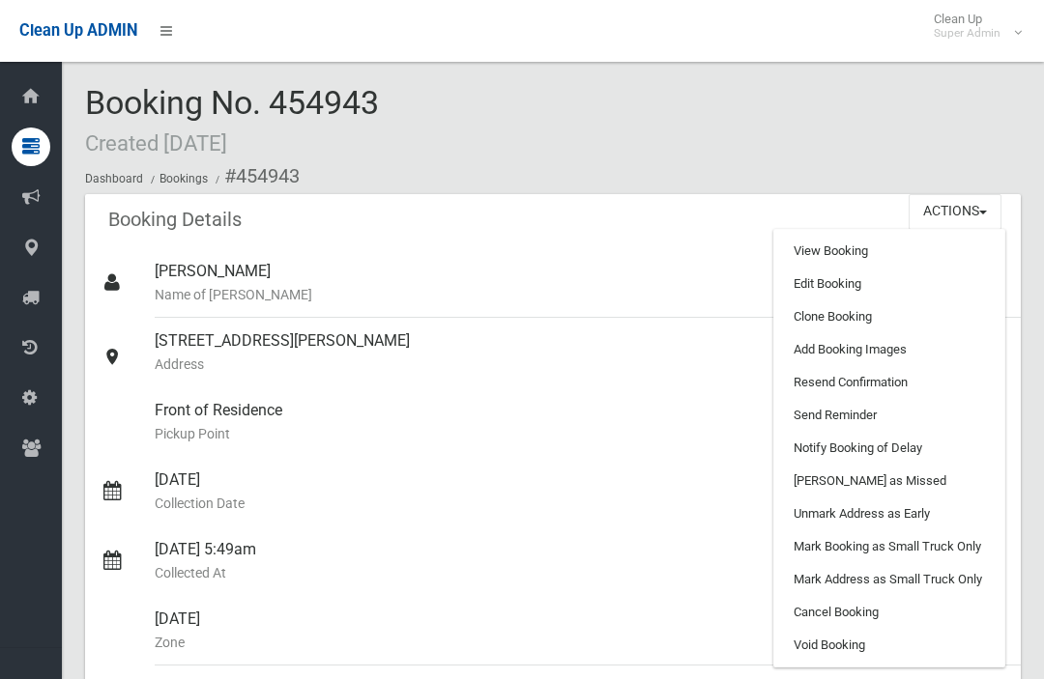
click at [921, 312] on link "Clone Booking" at bounding box center [889, 317] width 230 height 33
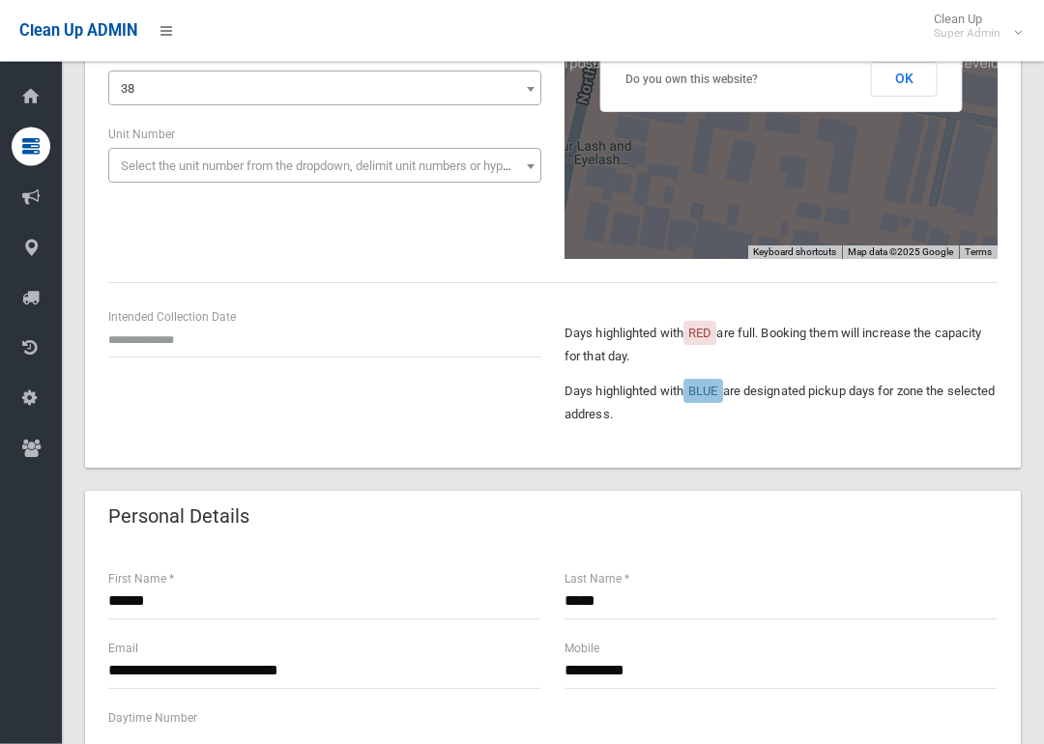
scroll to position [444, 0]
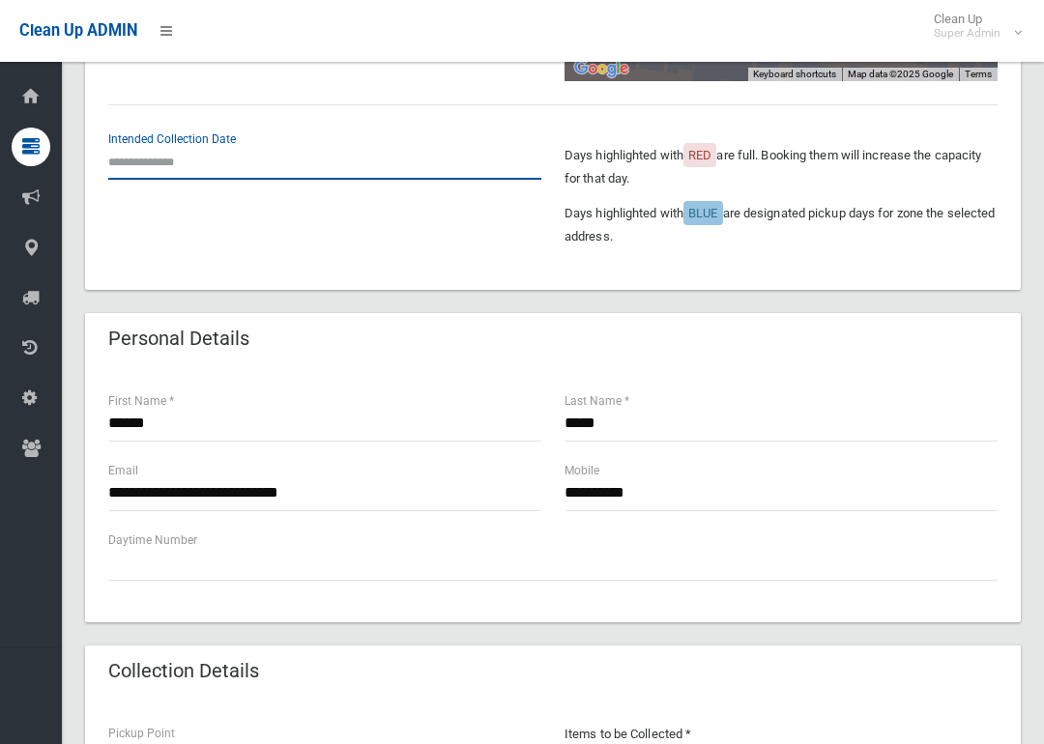
click at [112, 160] on input "text" at bounding box center [324, 162] width 433 height 36
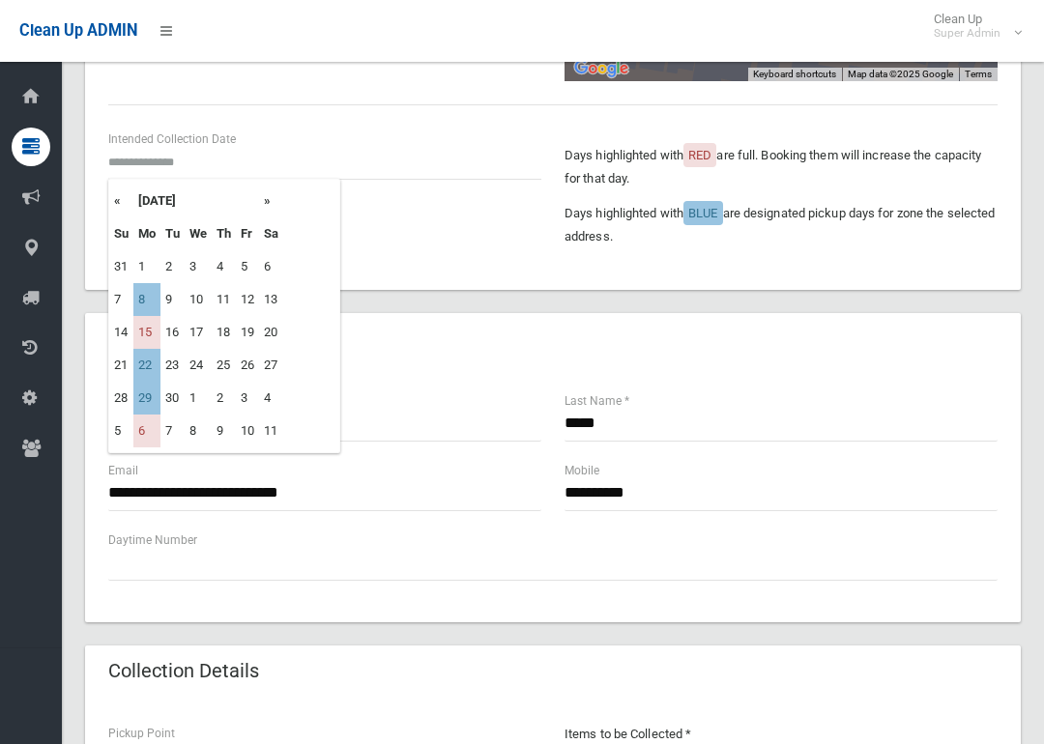
click at [142, 301] on td "8" at bounding box center [146, 299] width 27 height 33
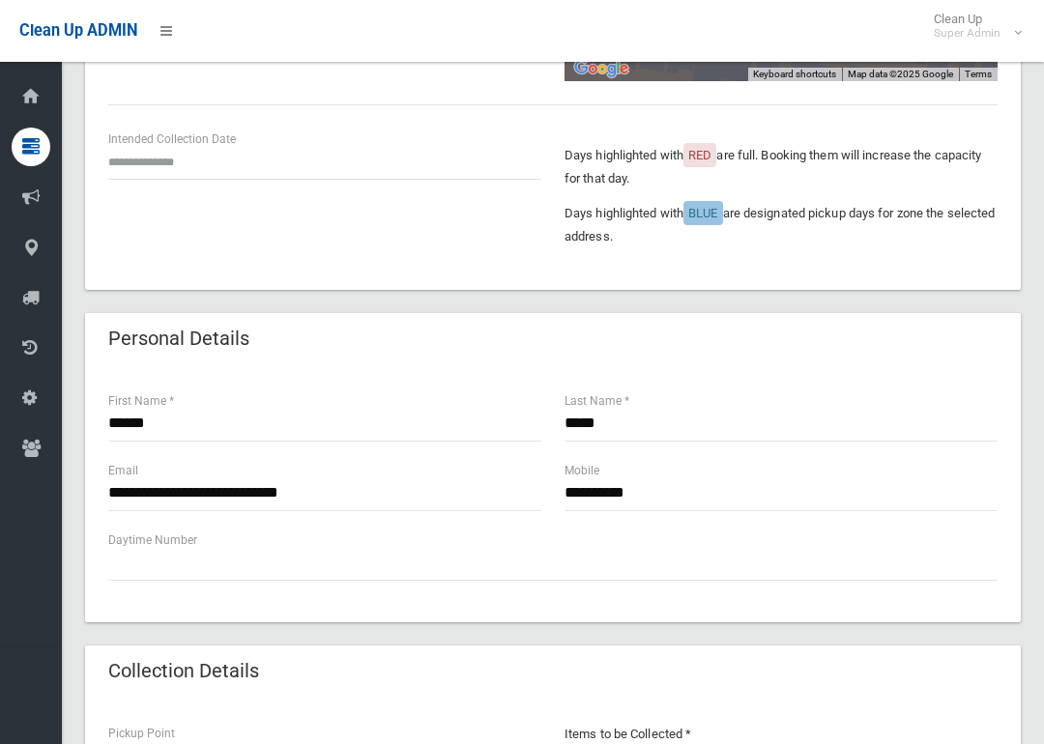
type input "**********"
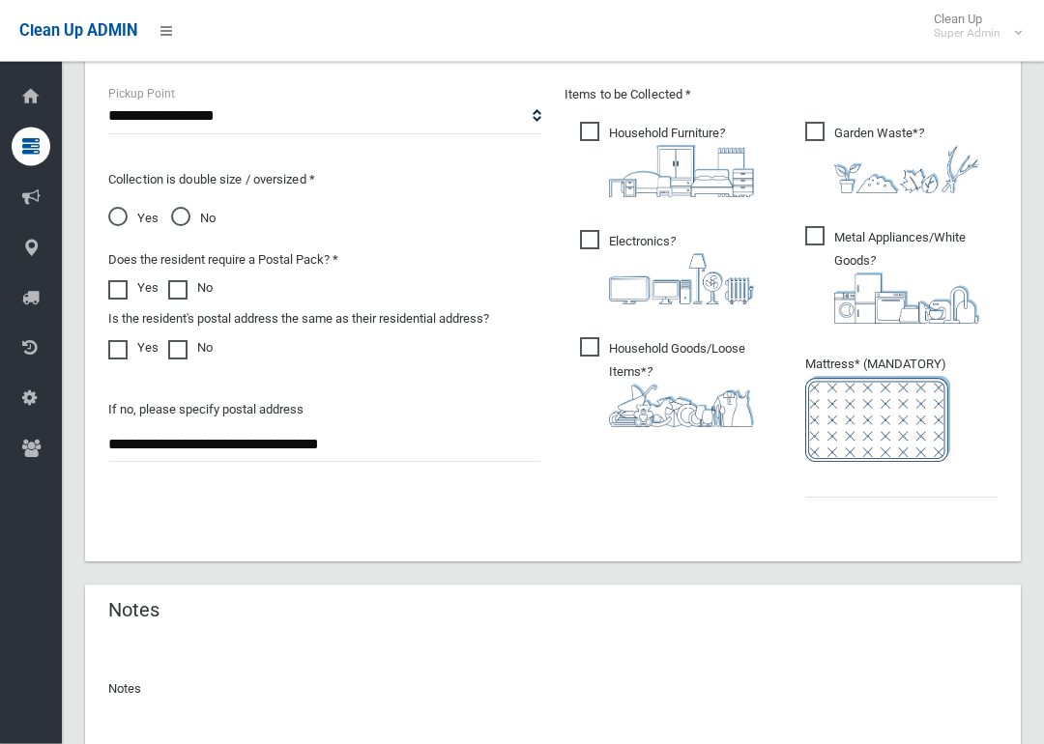
scroll to position [1164, 0]
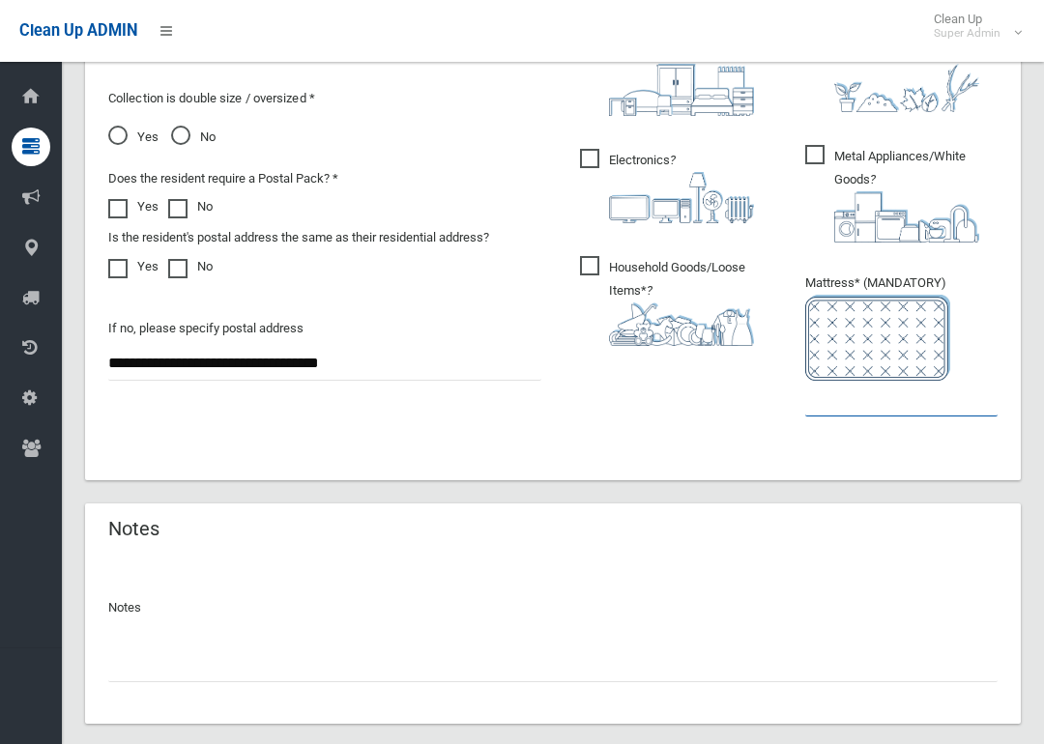
click at [922, 412] on input "text" at bounding box center [901, 399] width 192 height 36
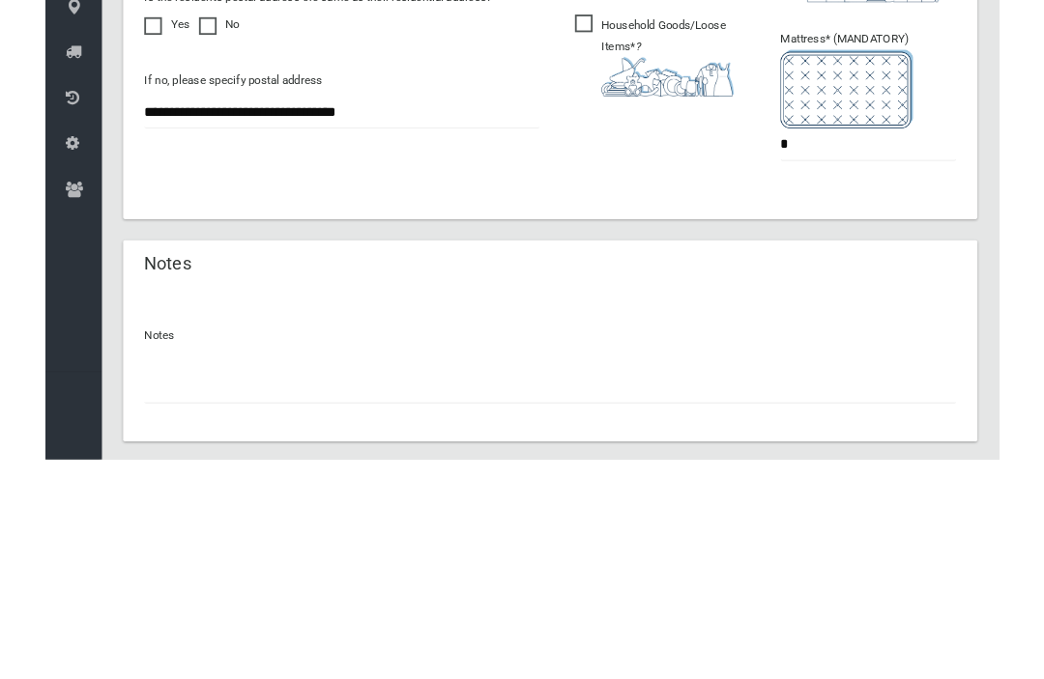
scroll to position [1269, 0]
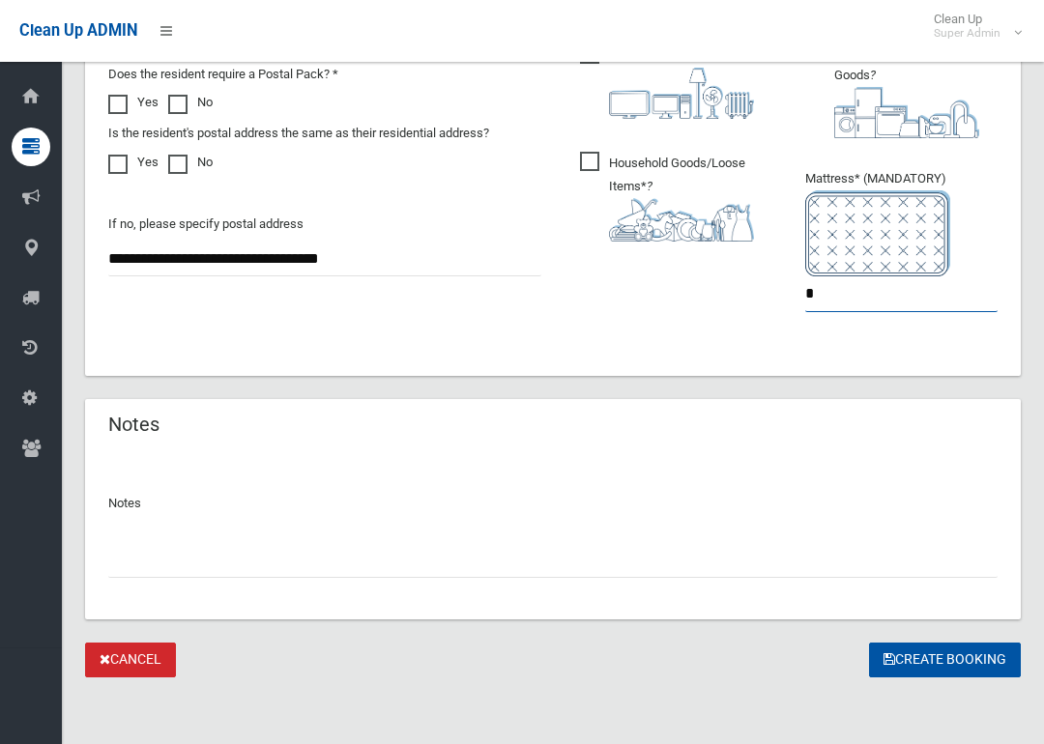
type input "*"
click at [974, 644] on button "Create Booking" at bounding box center [945, 661] width 152 height 36
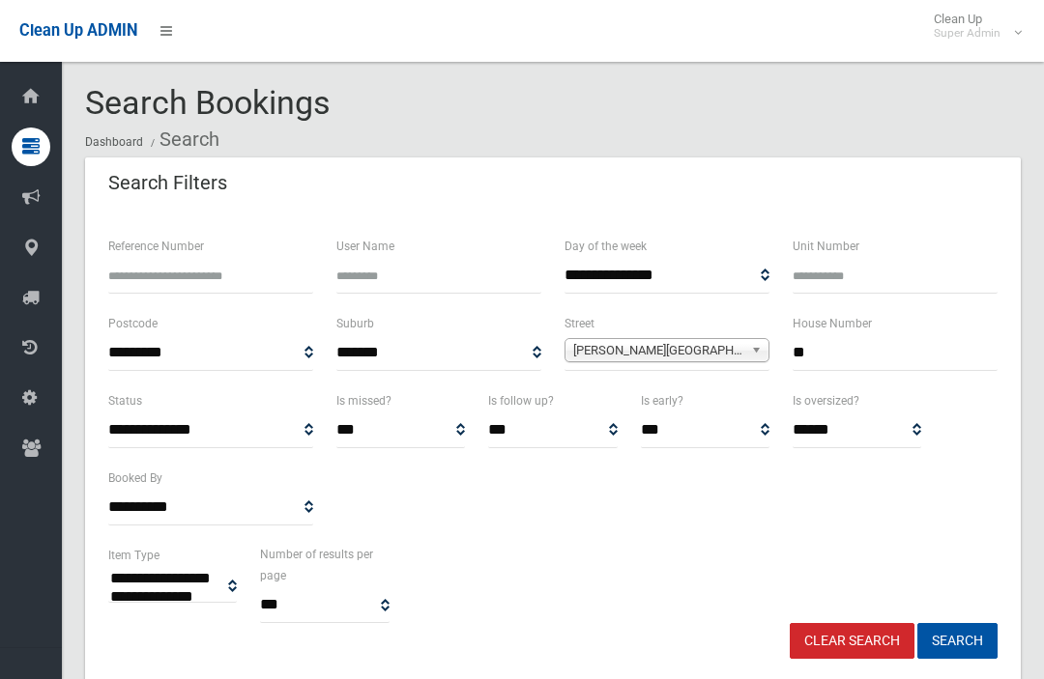
select select
click at [933, 351] on input "**" at bounding box center [894, 353] width 205 height 36
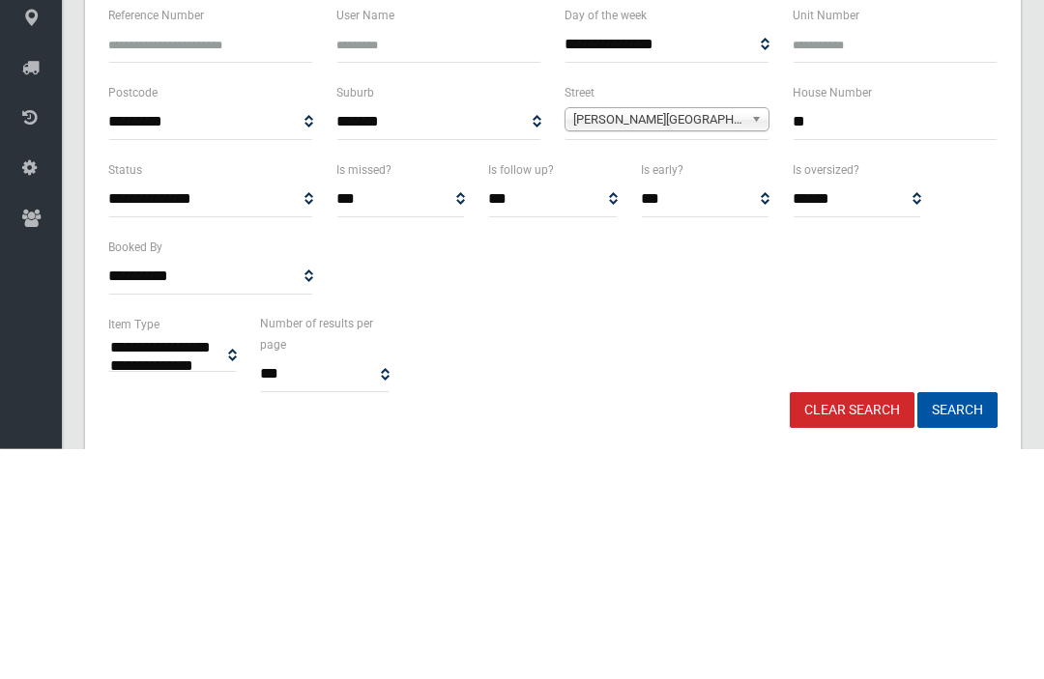
type input "*"
type input "*****"
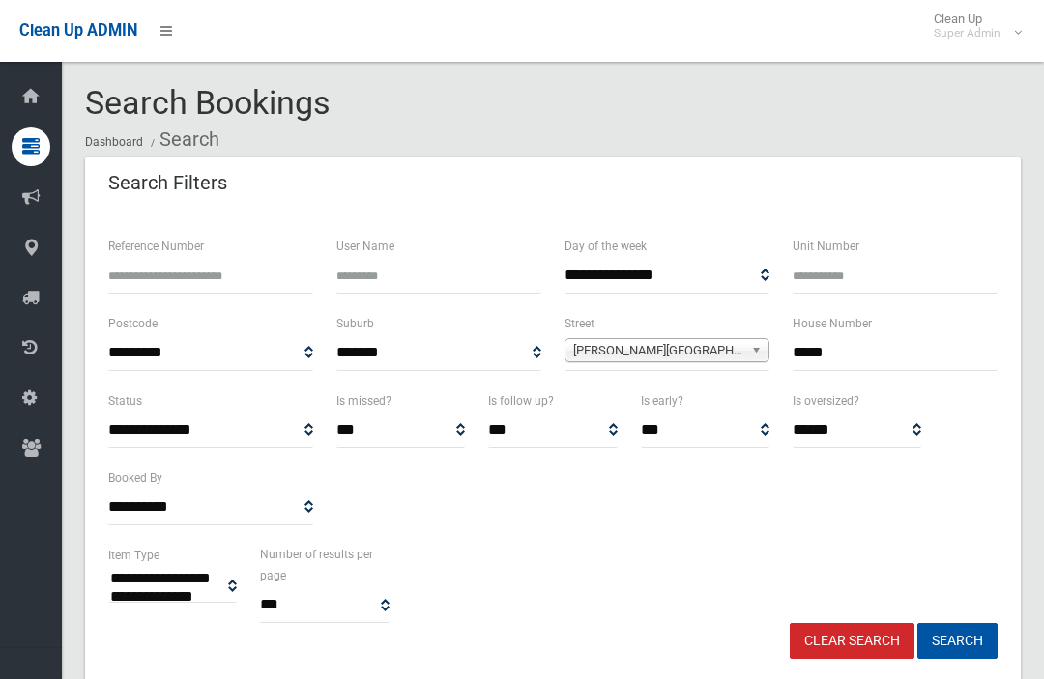
select select
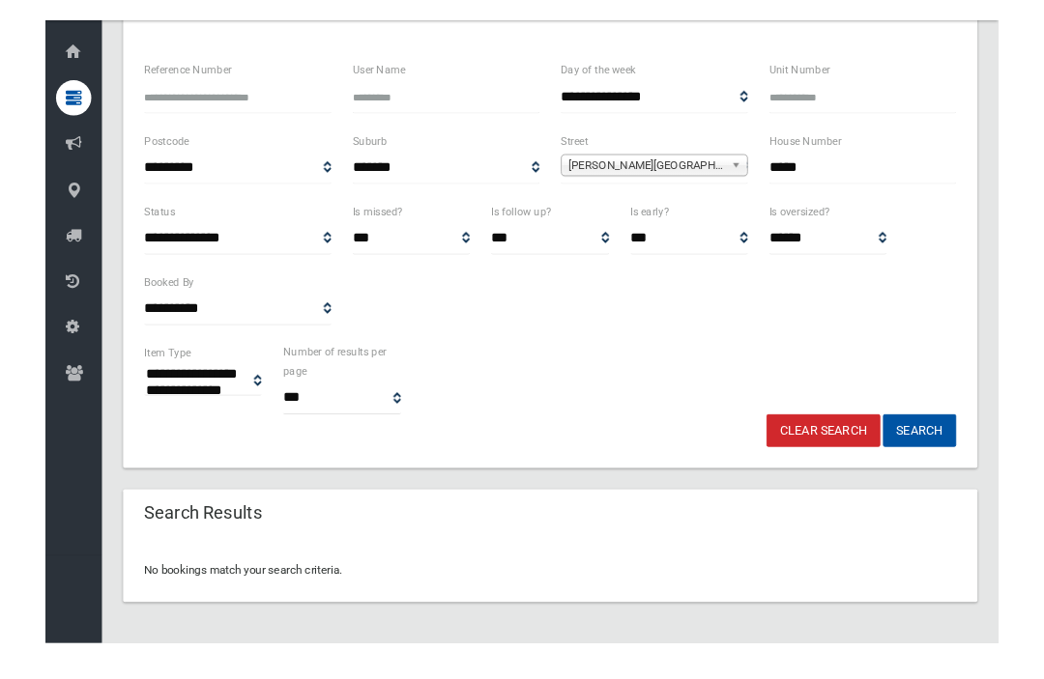
scroll to position [169, 0]
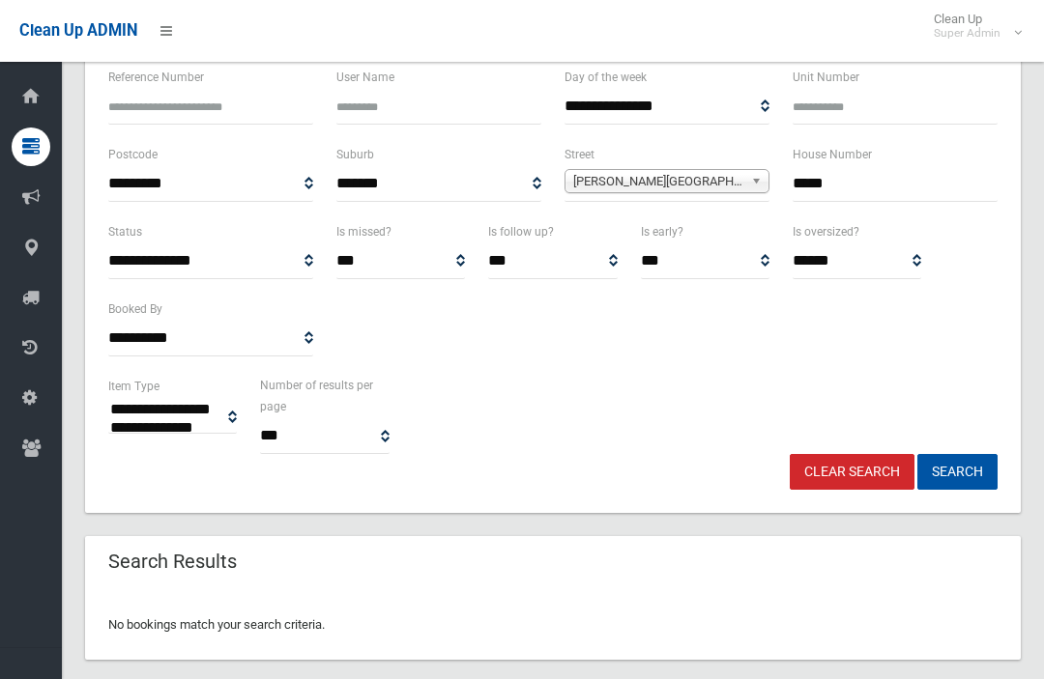
click at [928, 169] on input "*****" at bounding box center [894, 184] width 205 height 36
click at [947, 181] on input "*****" at bounding box center [894, 184] width 205 height 36
type input "**"
click at [957, 471] on button "Search" at bounding box center [957, 472] width 80 height 36
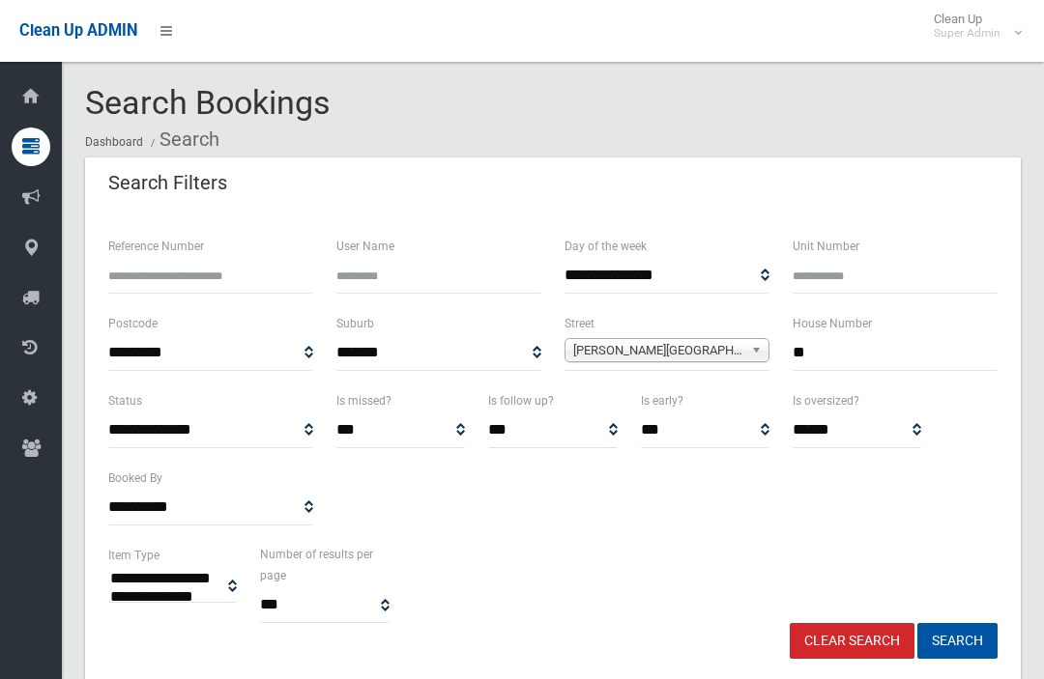
select select
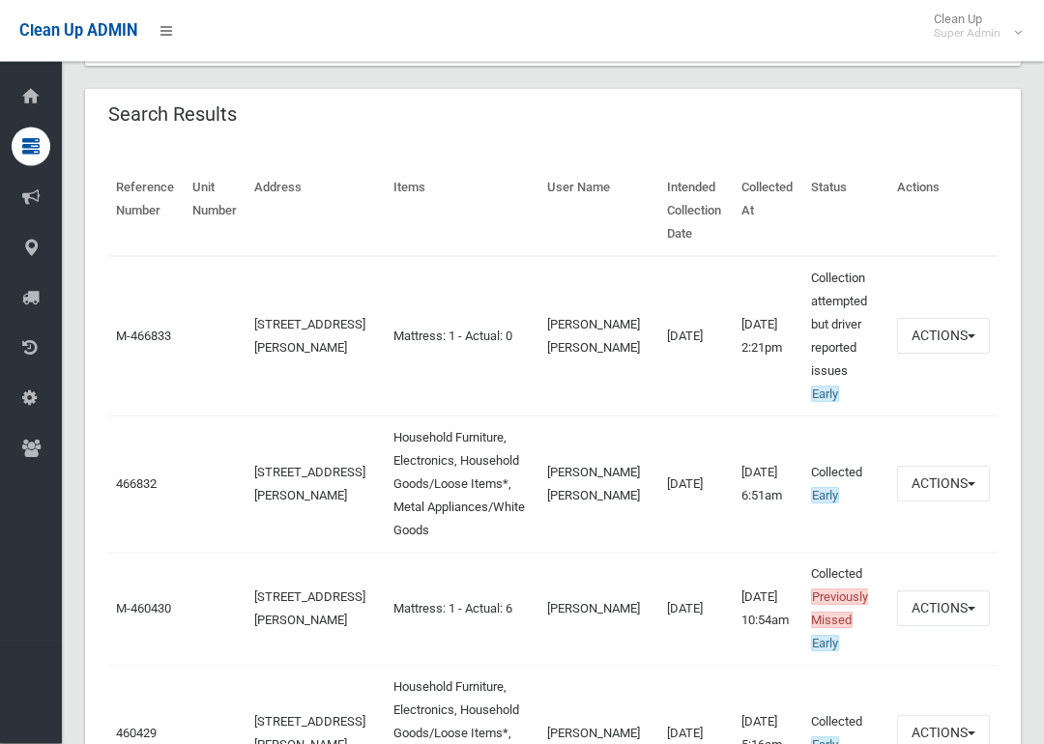
scroll to position [618, 0]
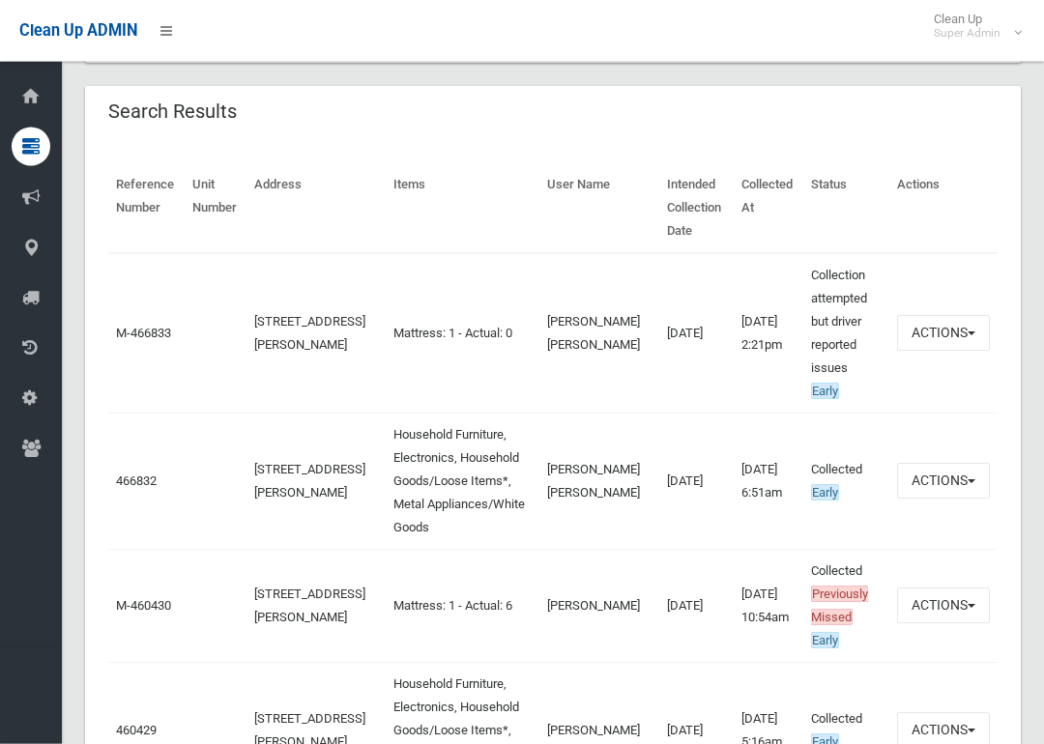
click at [141, 474] on link "466832" at bounding box center [136, 481] width 41 height 14
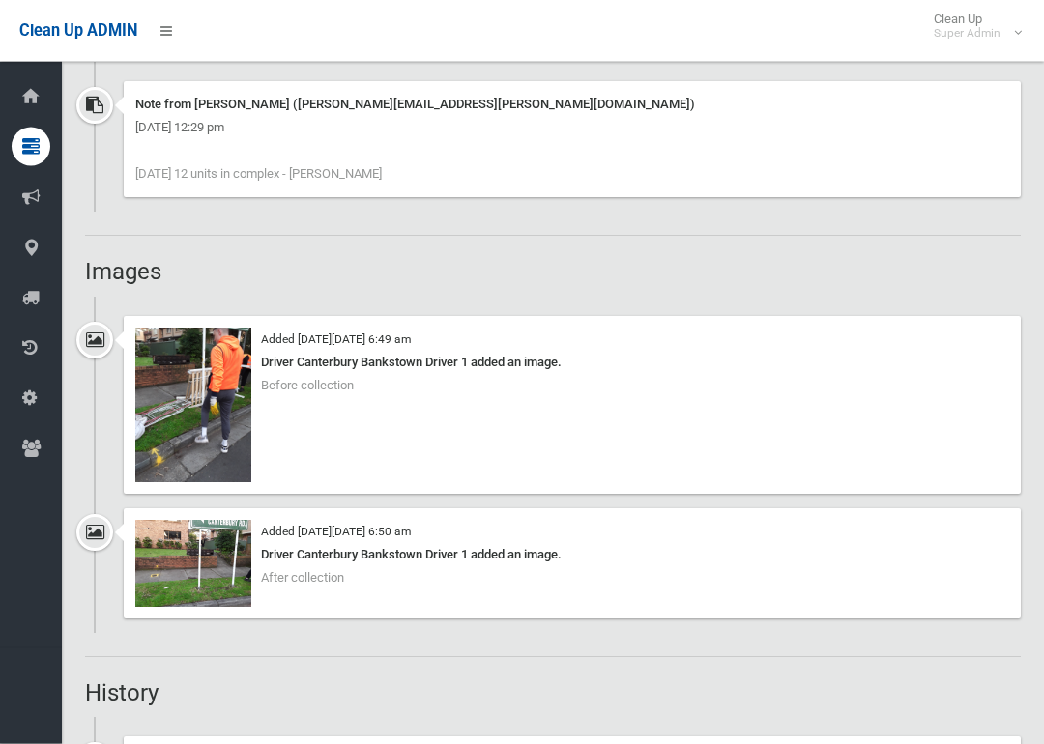
scroll to position [1437, 0]
